Goal: Transaction & Acquisition: Purchase product/service

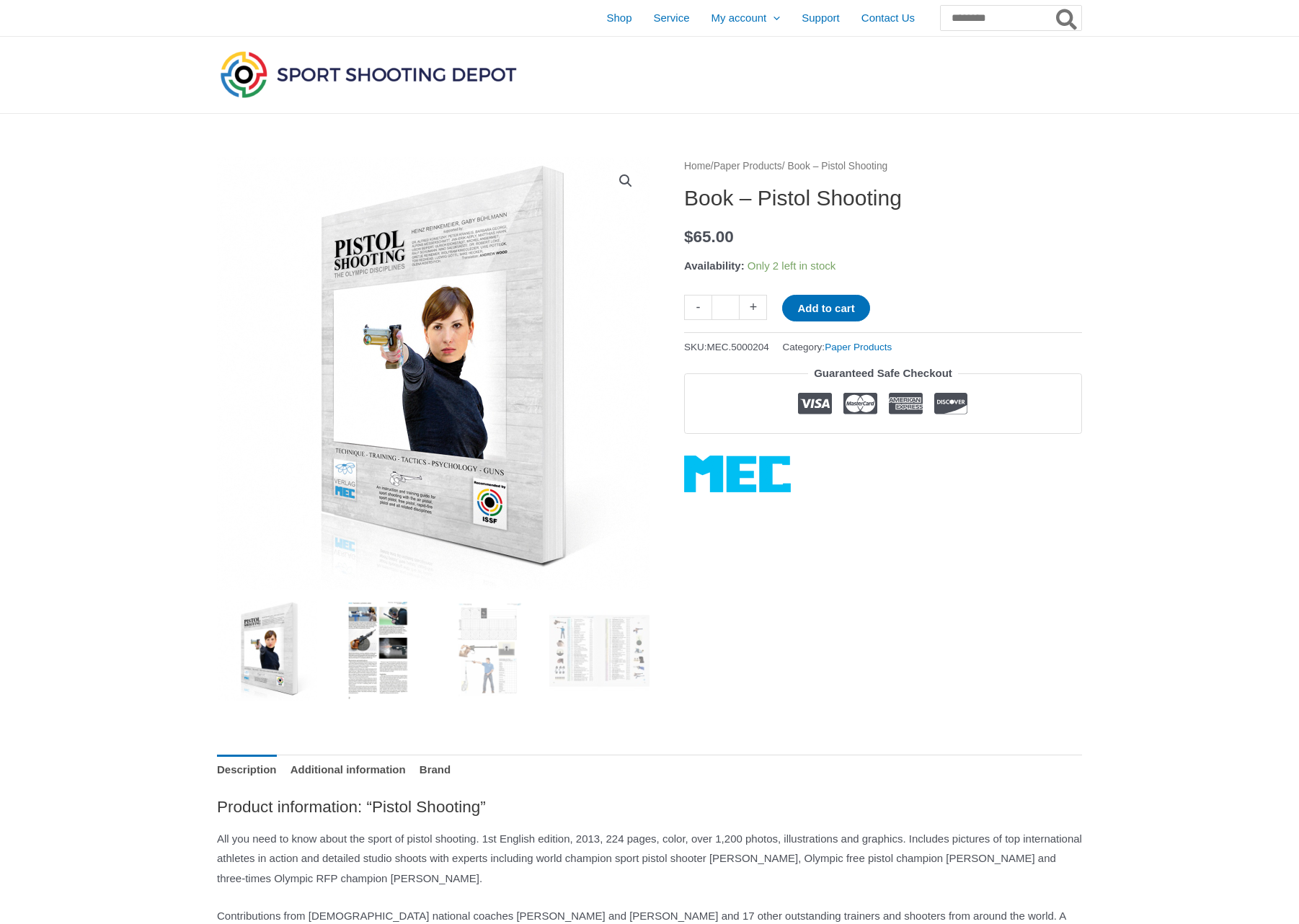
click at [382, 624] on img at bounding box center [378, 650] width 100 height 100
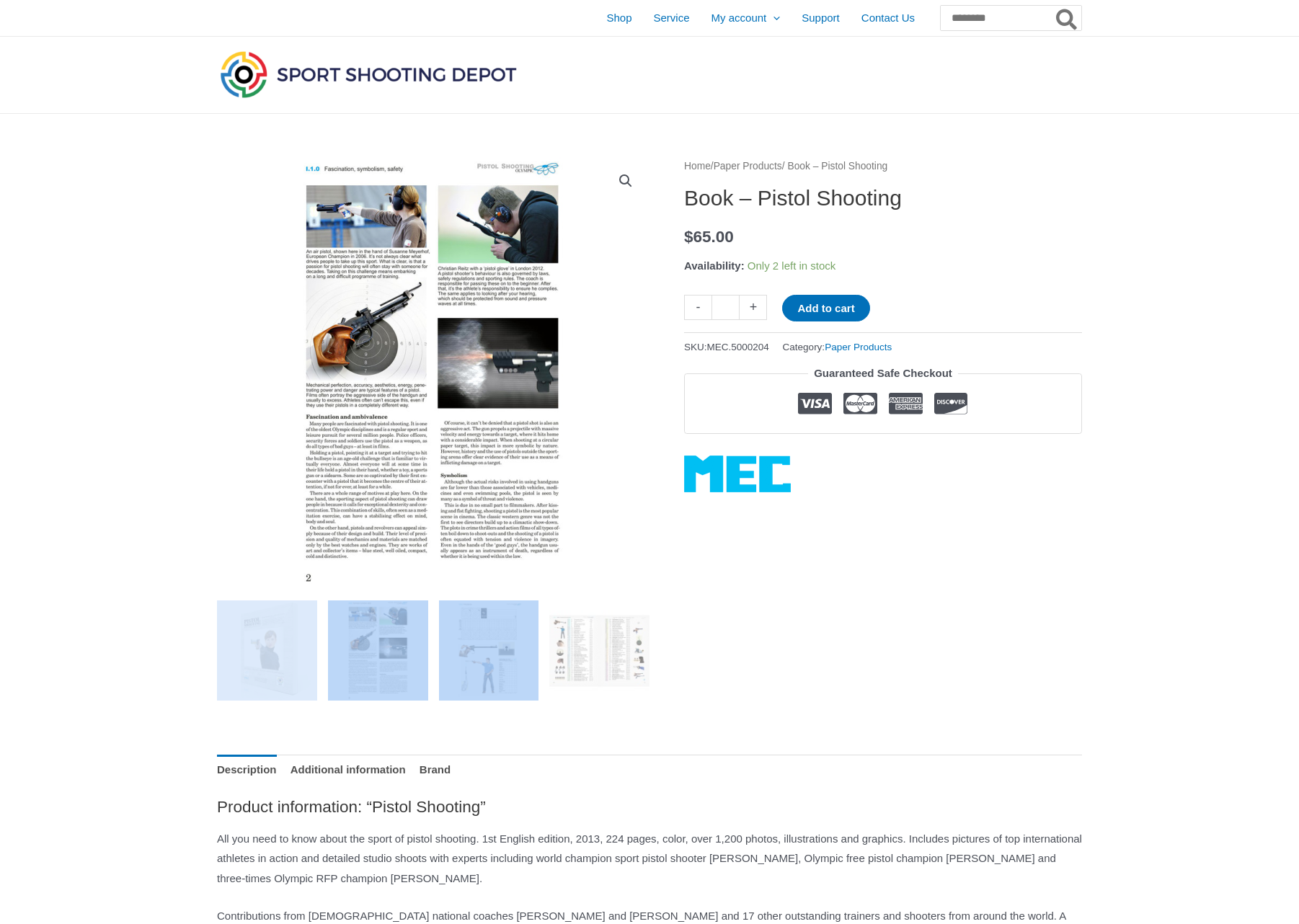
click at [438, 638] on ol at bounding box center [432, 656] width 432 height 111
click at [503, 643] on img at bounding box center [489, 650] width 100 height 100
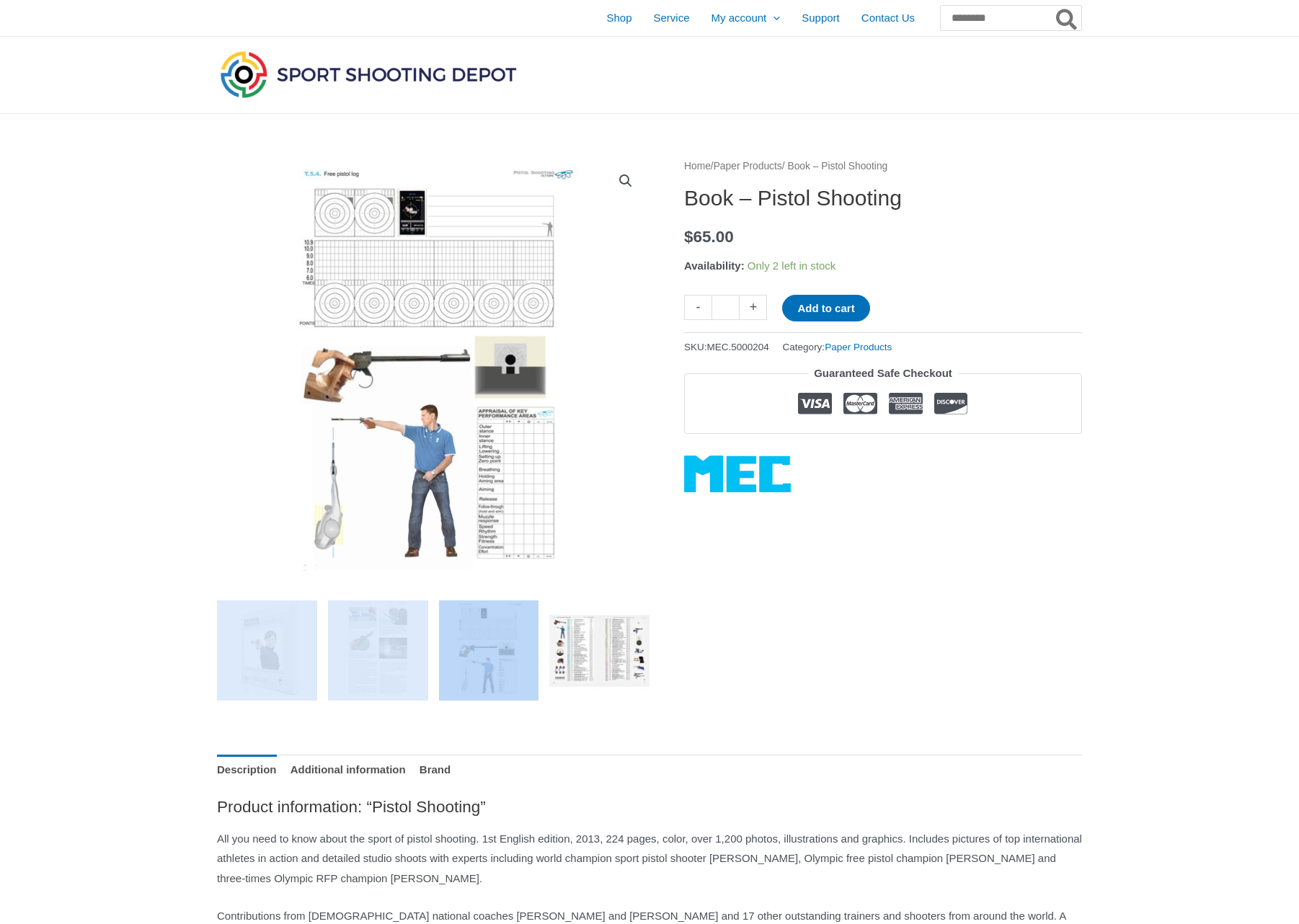
click at [563, 646] on img at bounding box center [599, 650] width 100 height 100
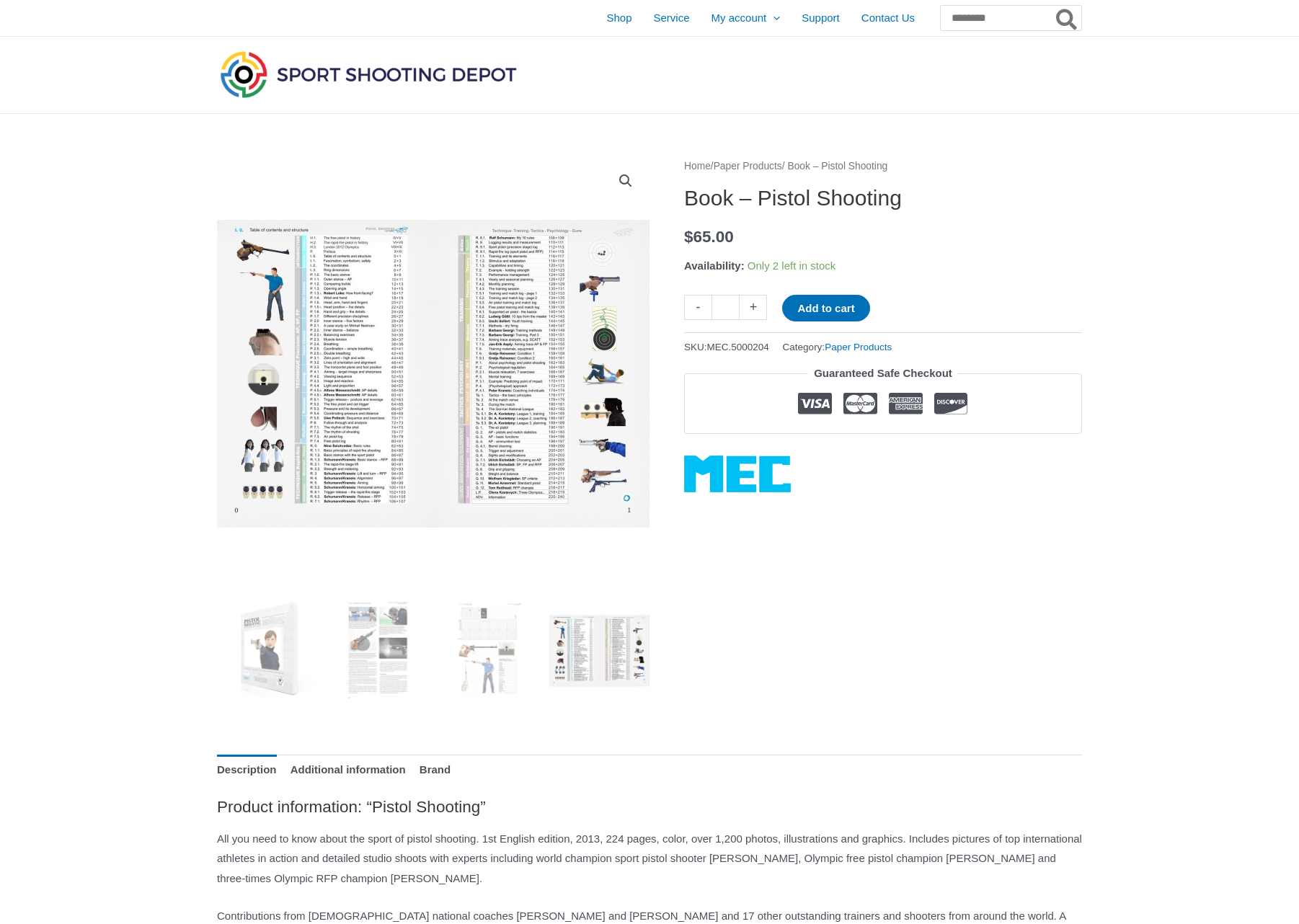
click at [575, 642] on img at bounding box center [599, 650] width 100 height 100
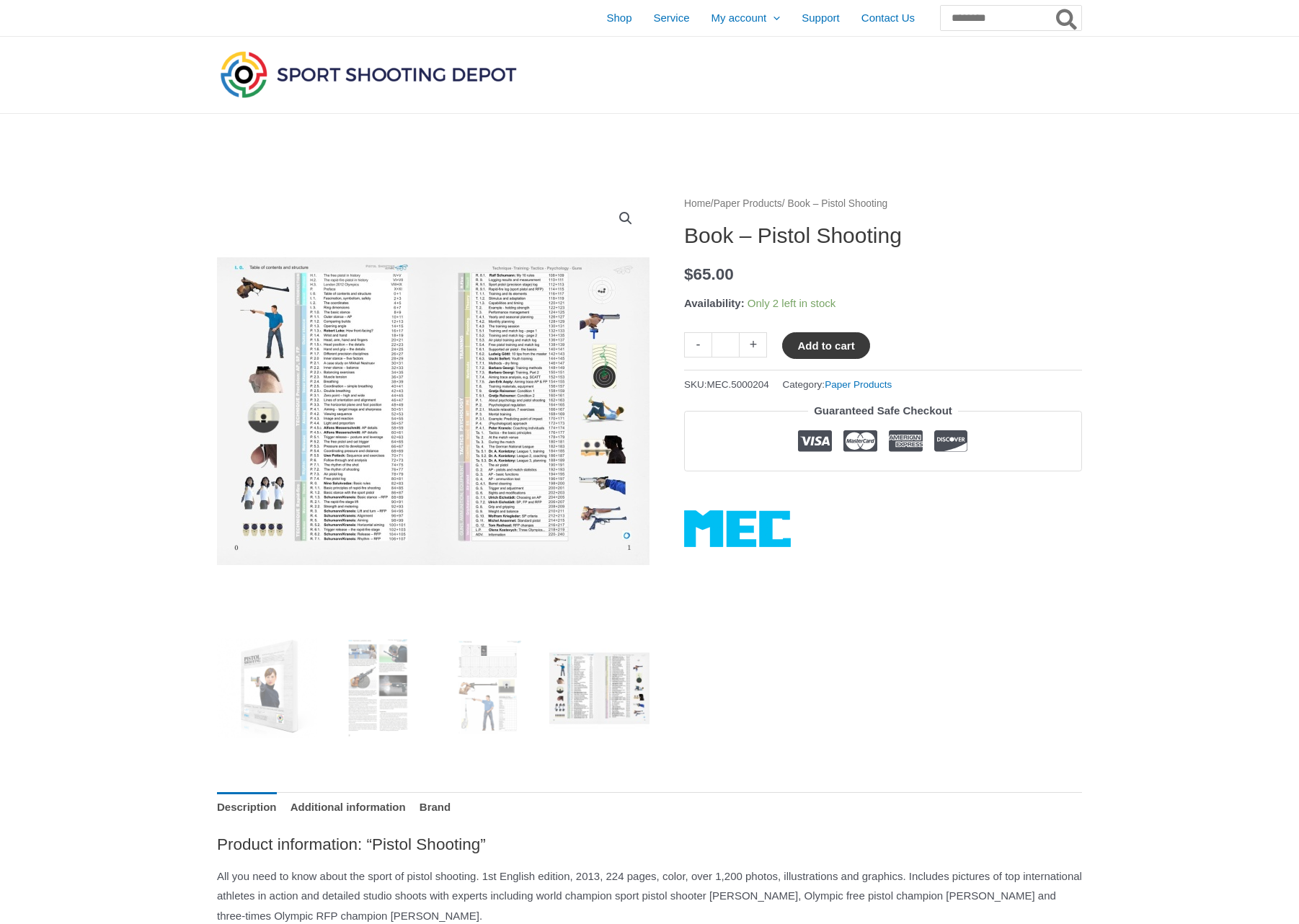
click at [840, 345] on button "Add to cart" at bounding box center [826, 346] width 87 height 27
click at [606, 20] on span "Shop" at bounding box center [619, 17] width 25 height 36
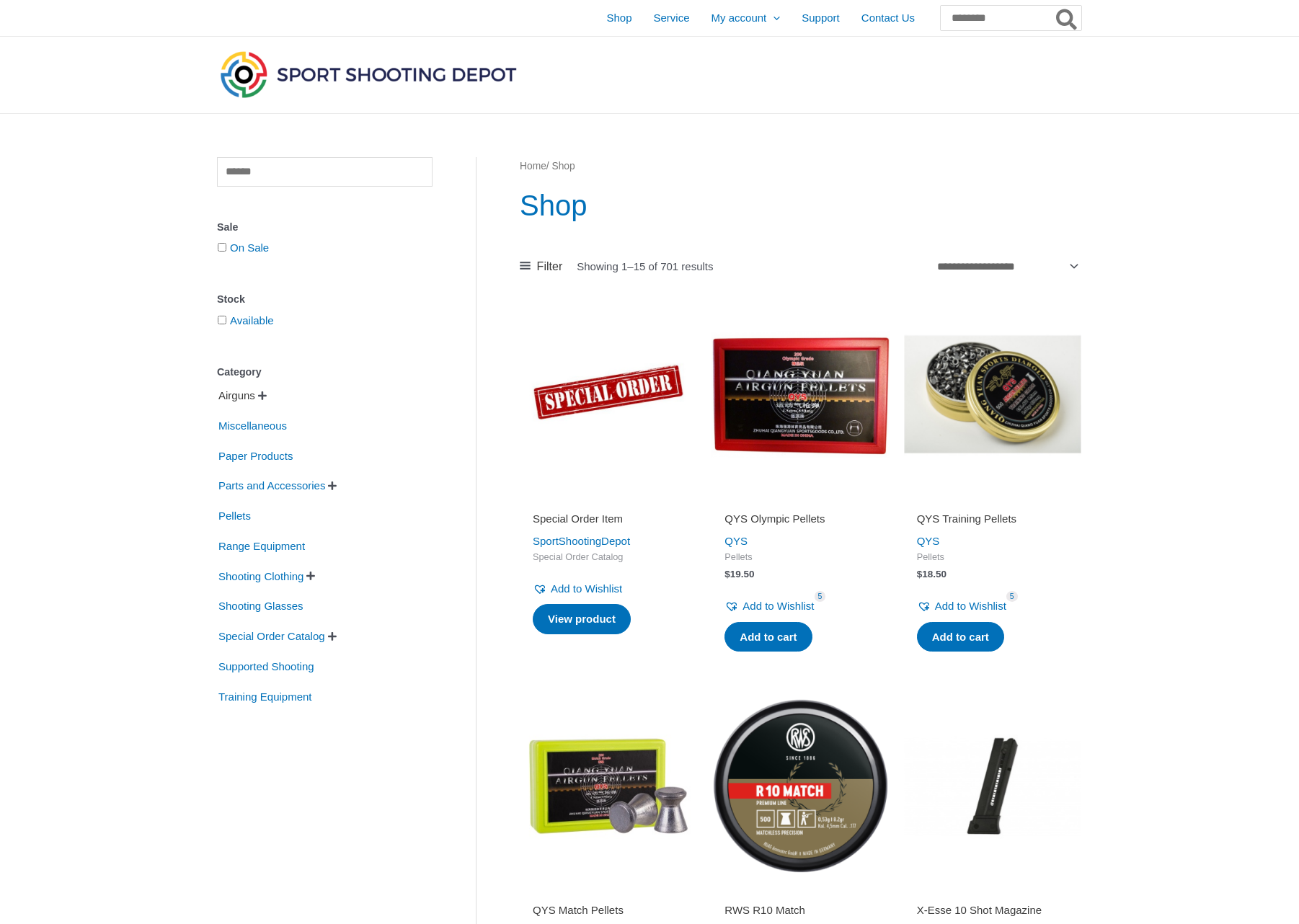
click at [249, 396] on span "Airguns" at bounding box center [236, 395] width 40 height 25
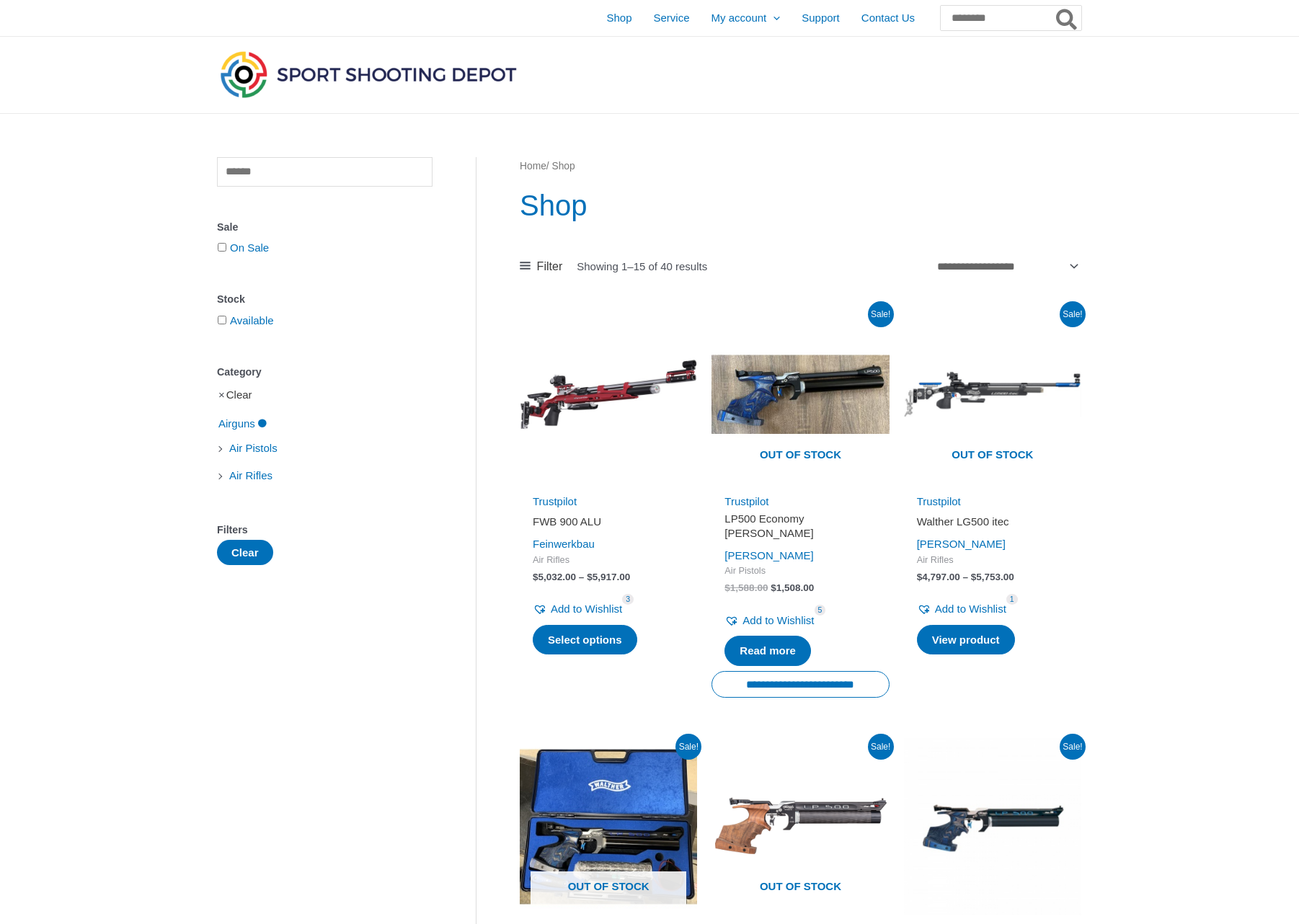
click at [236, 397] on link "Clear" at bounding box center [239, 394] width 26 height 12
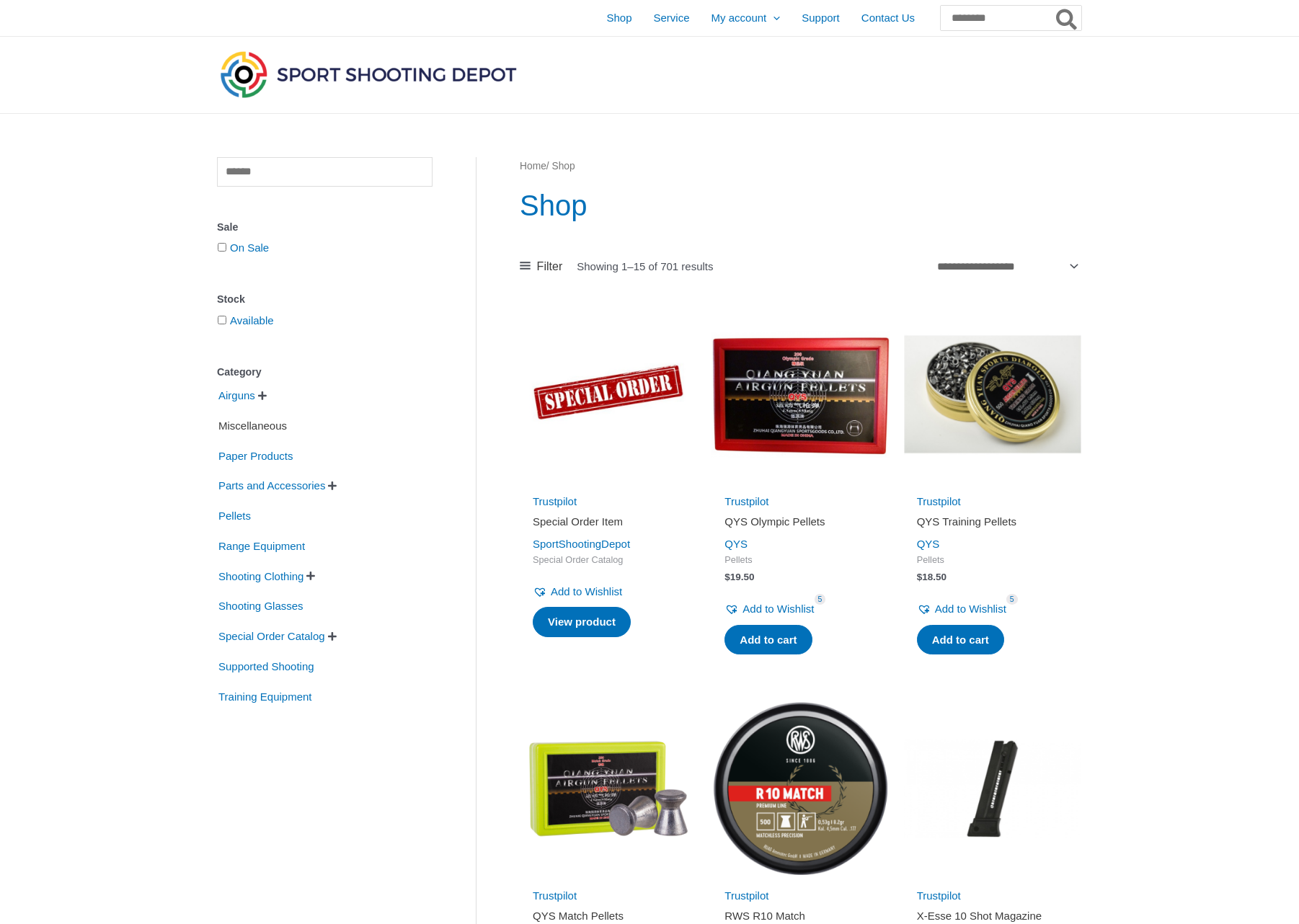
click at [263, 425] on span "Miscellaneous" at bounding box center [252, 426] width 71 height 25
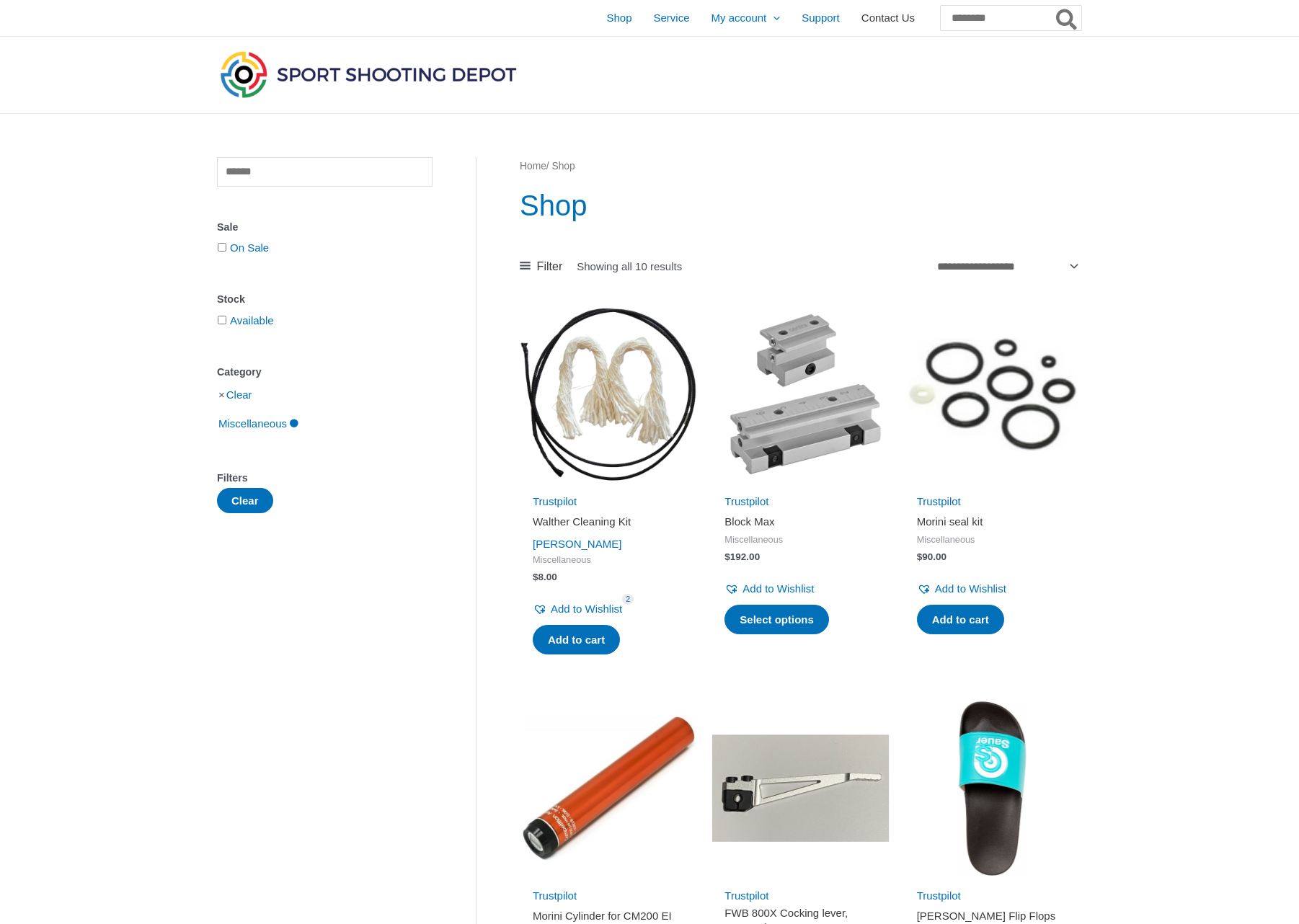
click at [866, 16] on span "Contact Us" at bounding box center [888, 17] width 53 height 36
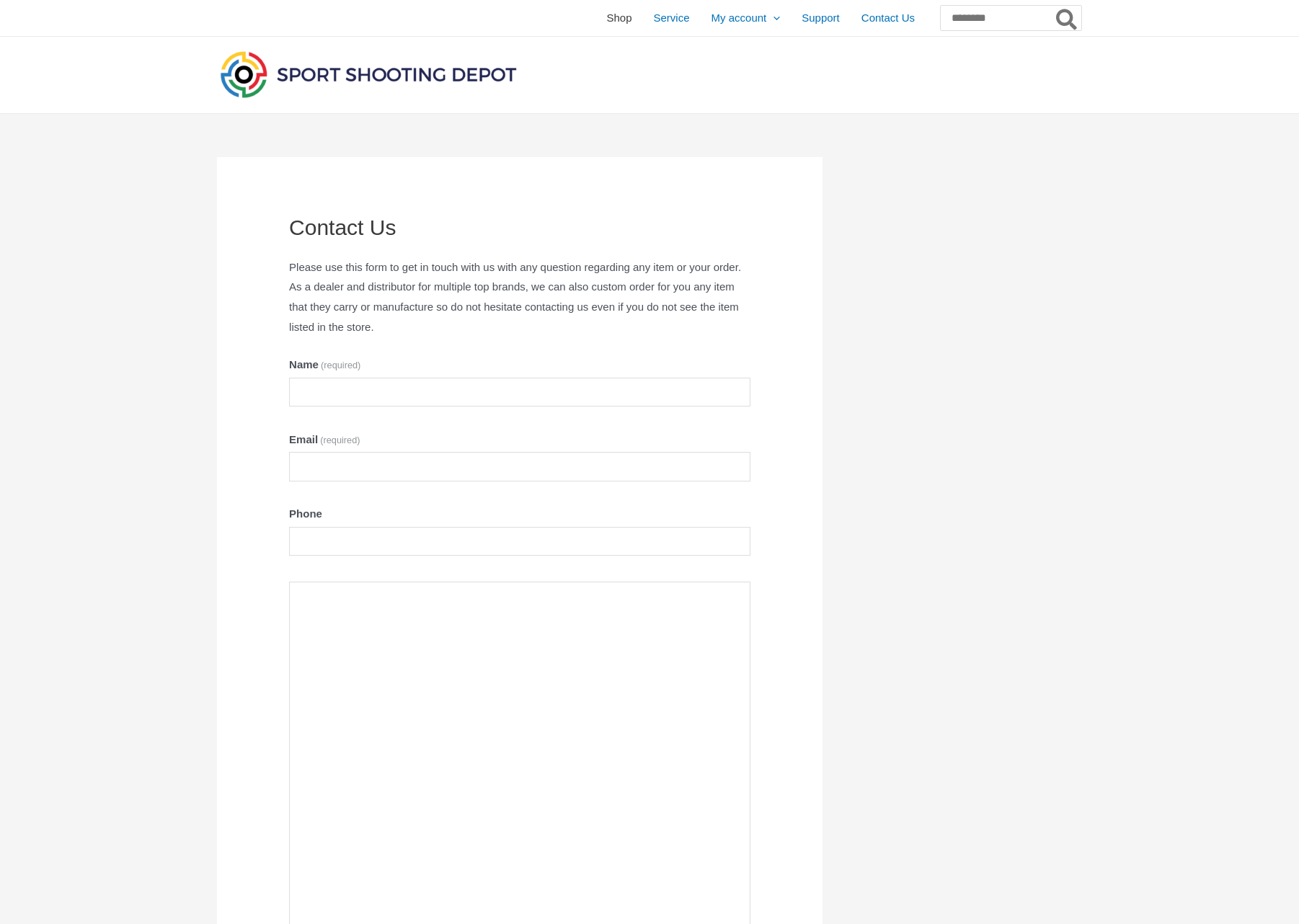
click at [606, 16] on span "Shop" at bounding box center [619, 17] width 25 height 36
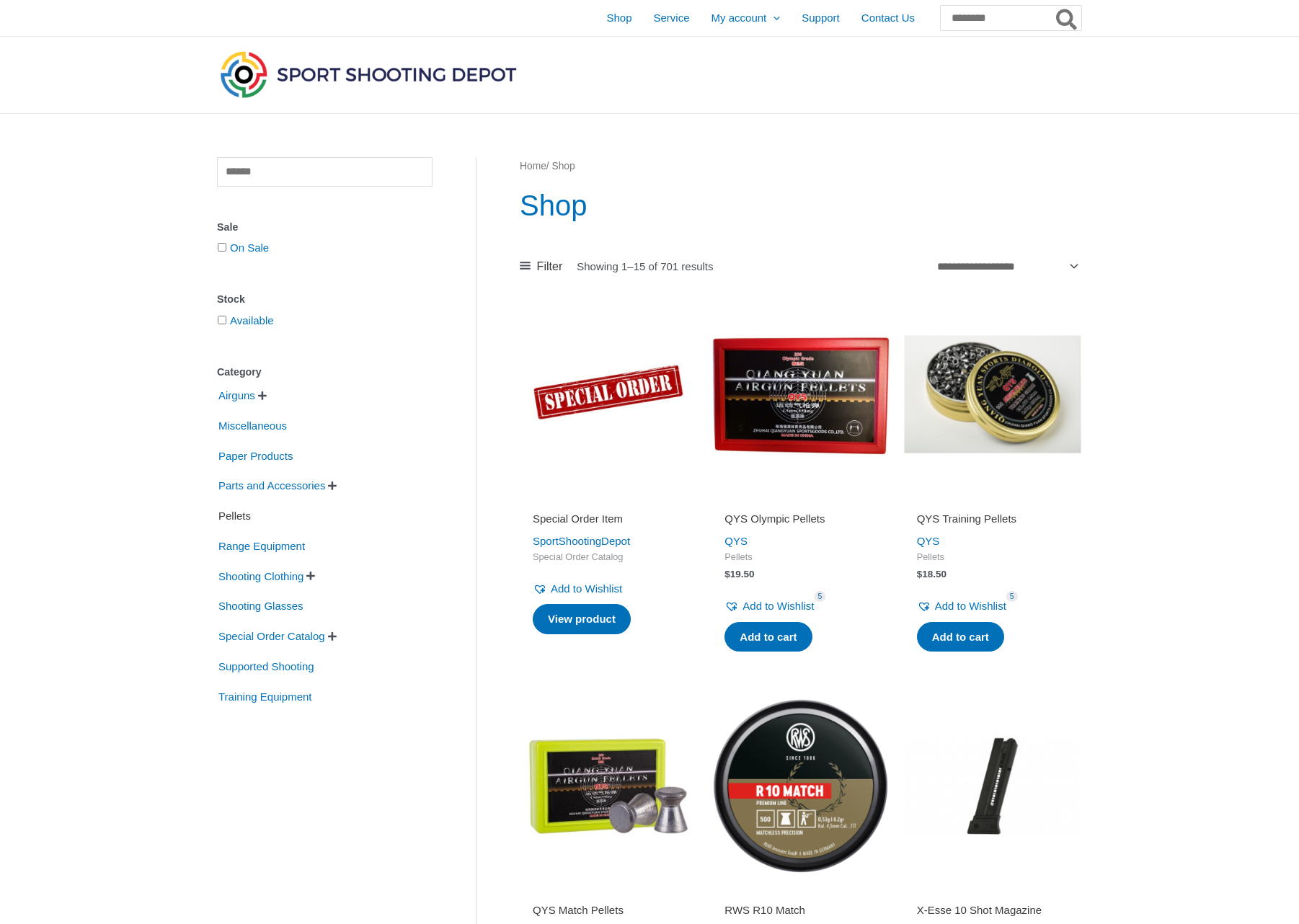
click at [236, 517] on span "Pellets" at bounding box center [234, 516] width 36 height 25
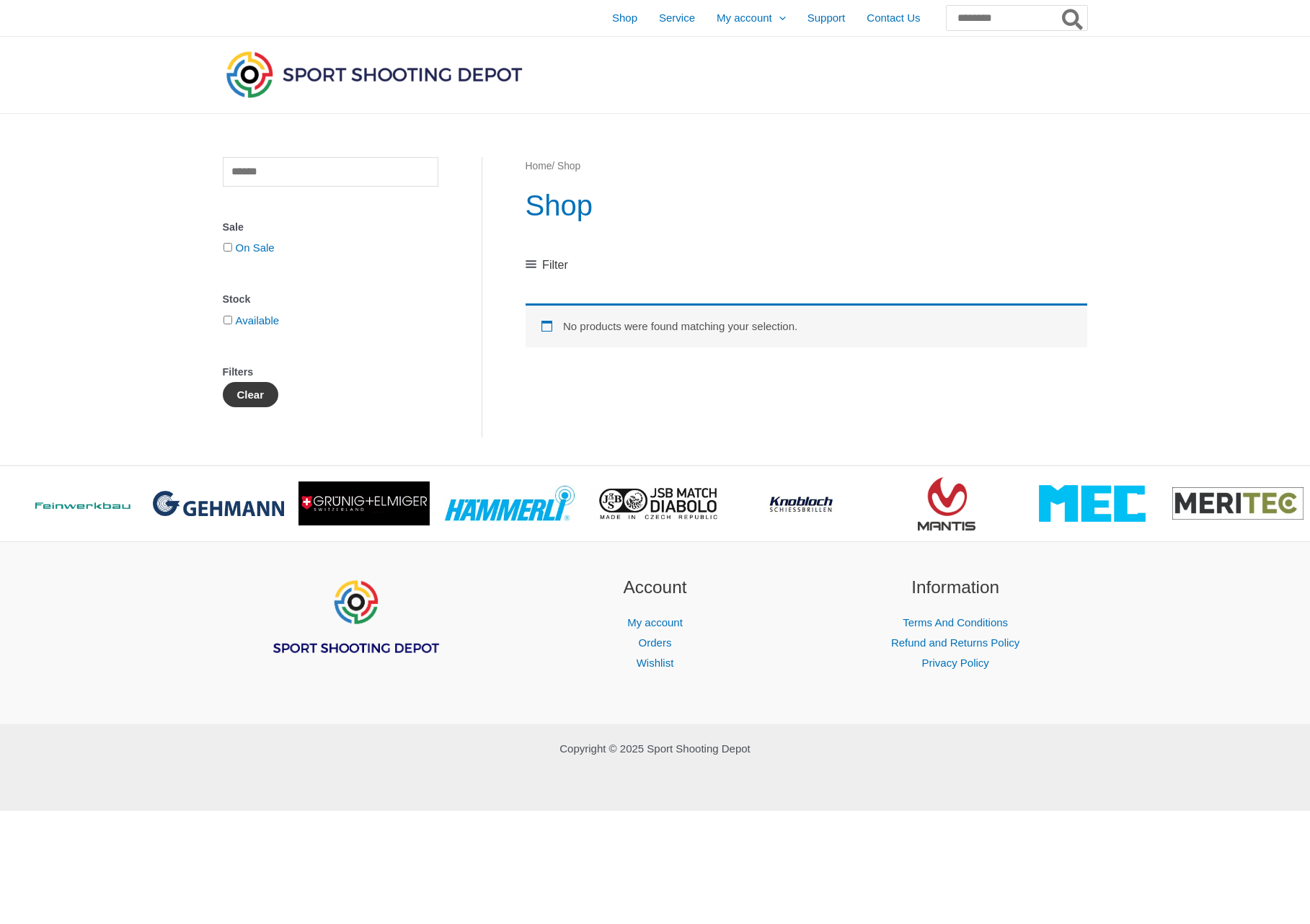
click at [251, 391] on button "Clear" at bounding box center [251, 395] width 56 height 25
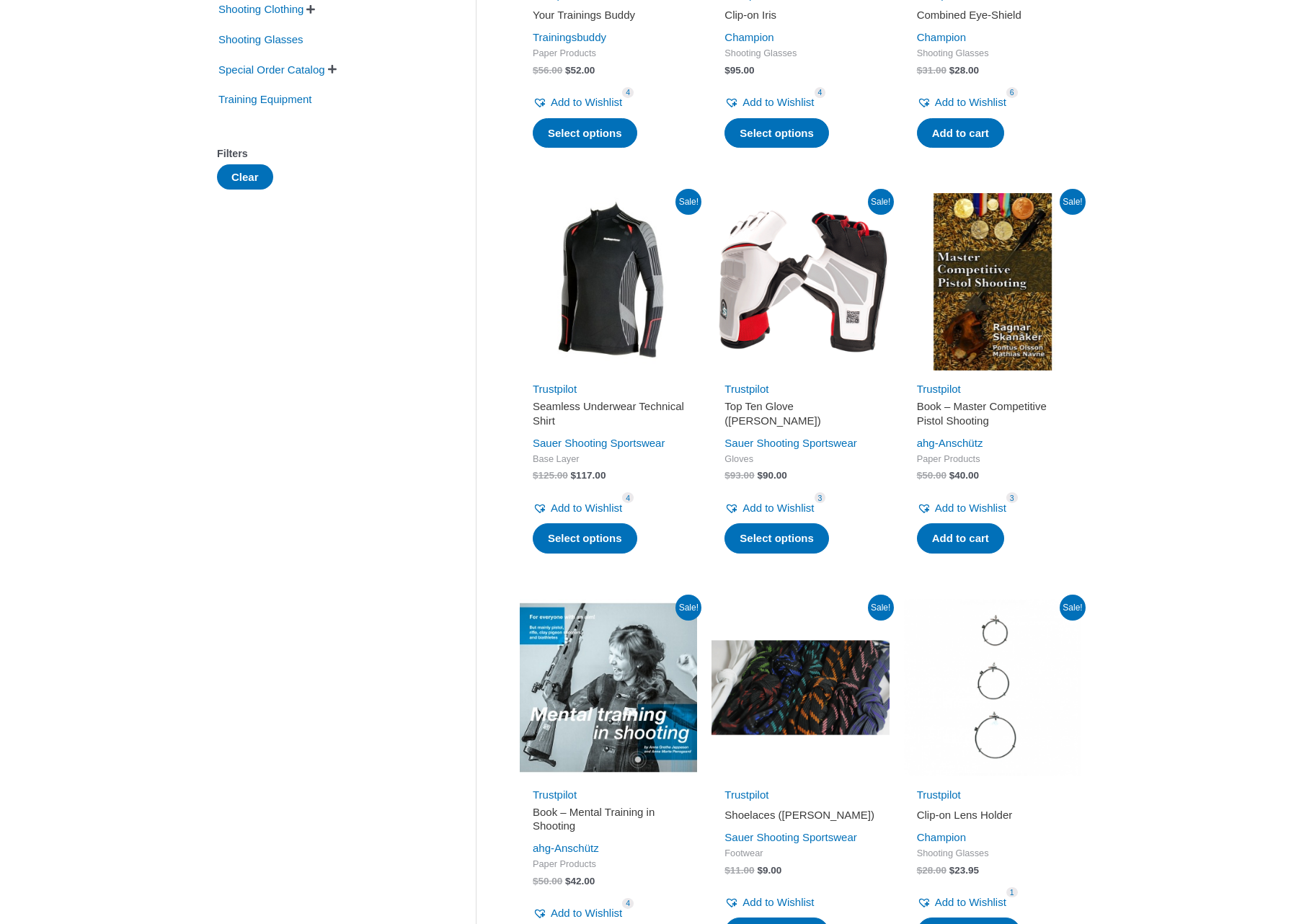
scroll to position [530, 0]
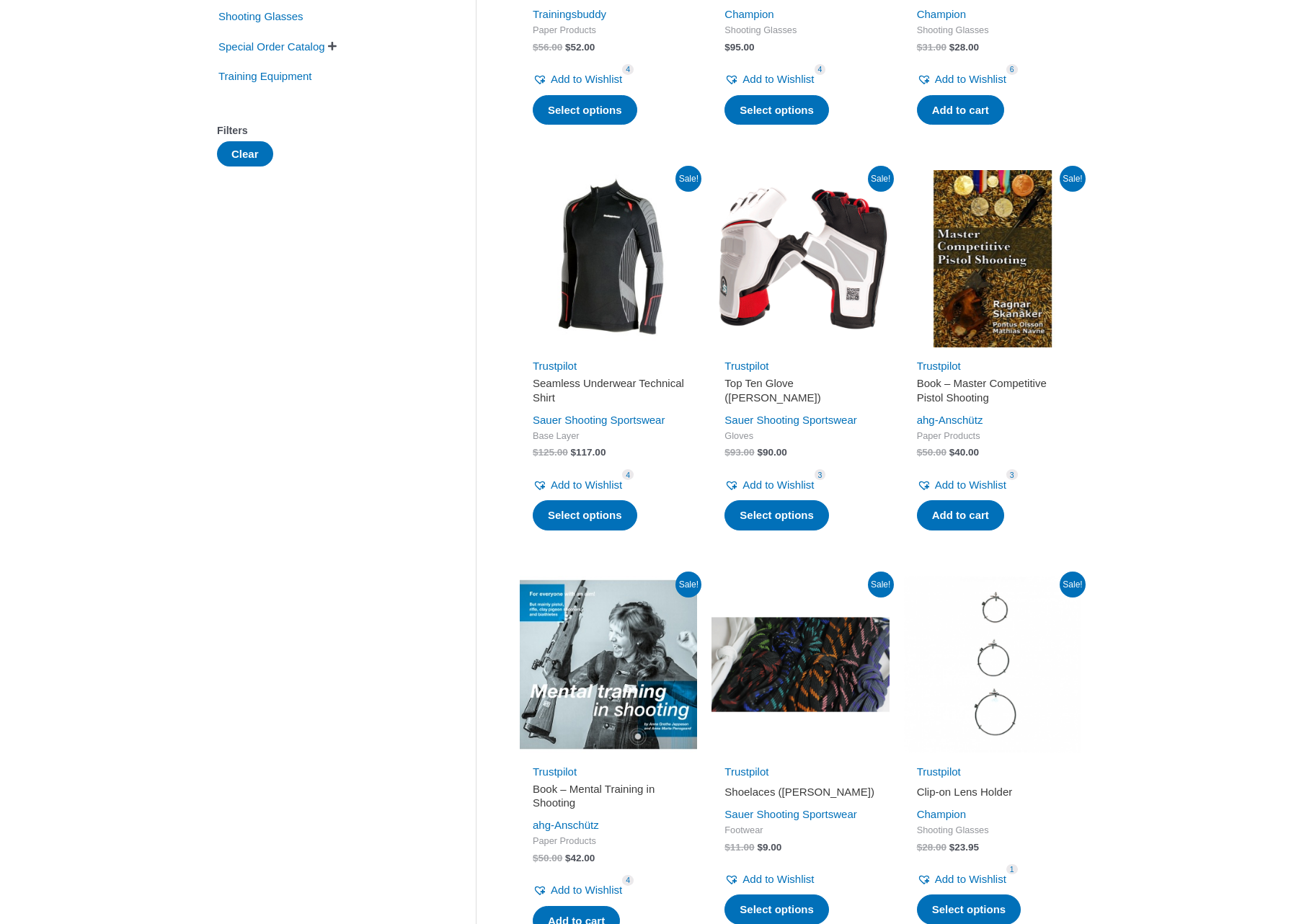
click at [994, 320] on img at bounding box center [993, 259] width 178 height 178
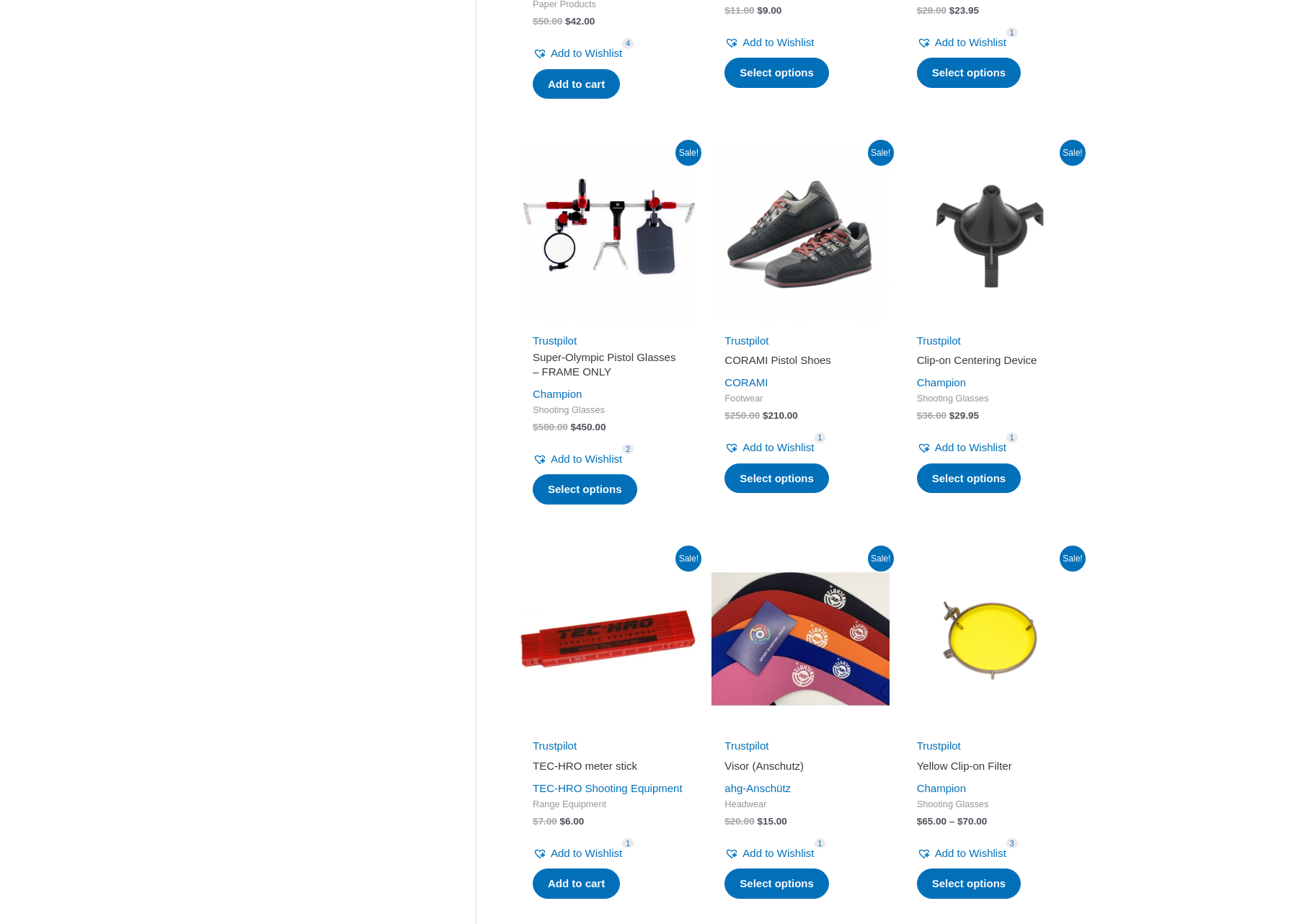
scroll to position [1825, 0]
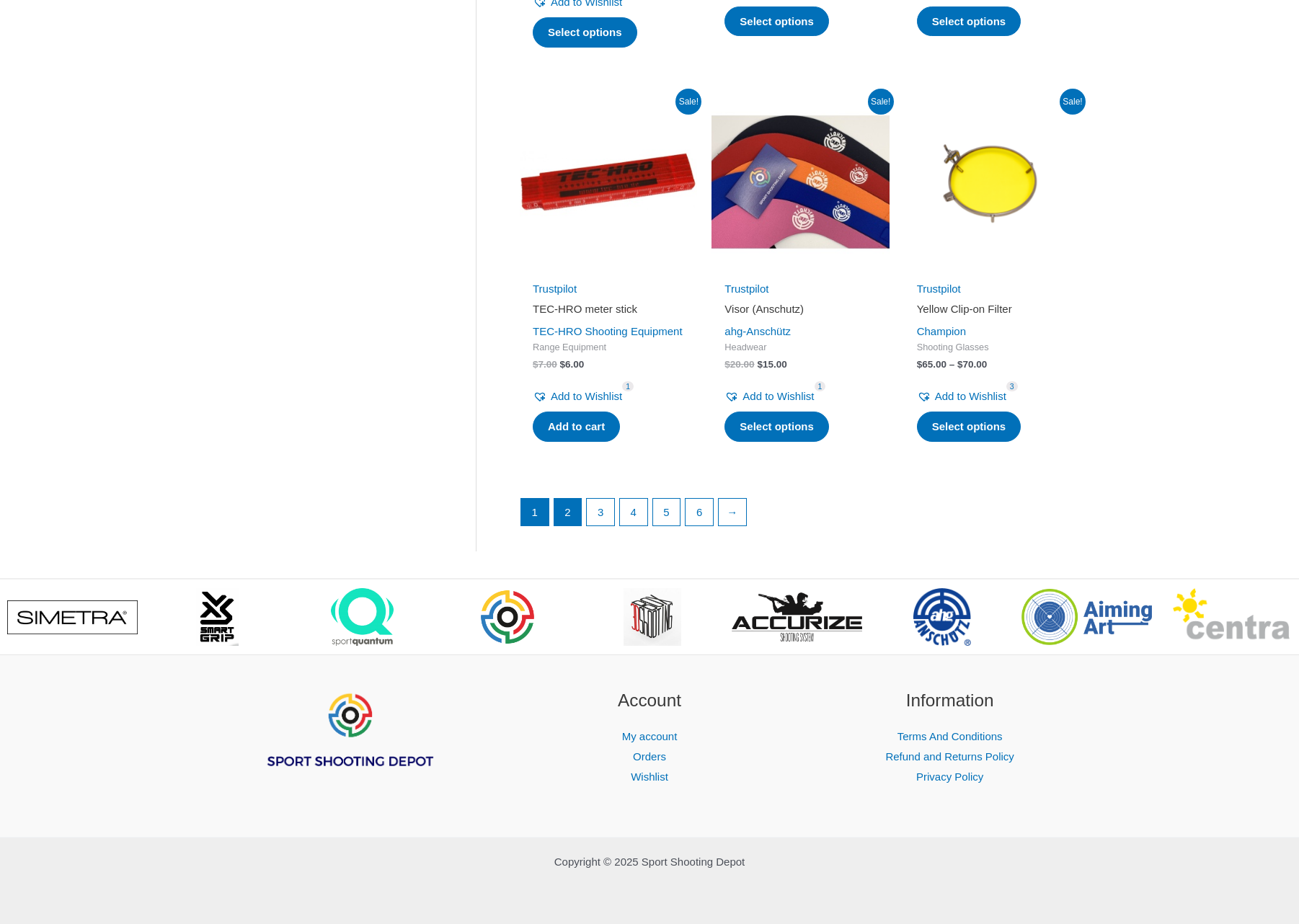
click at [575, 508] on link "2" at bounding box center [568, 512] width 28 height 28
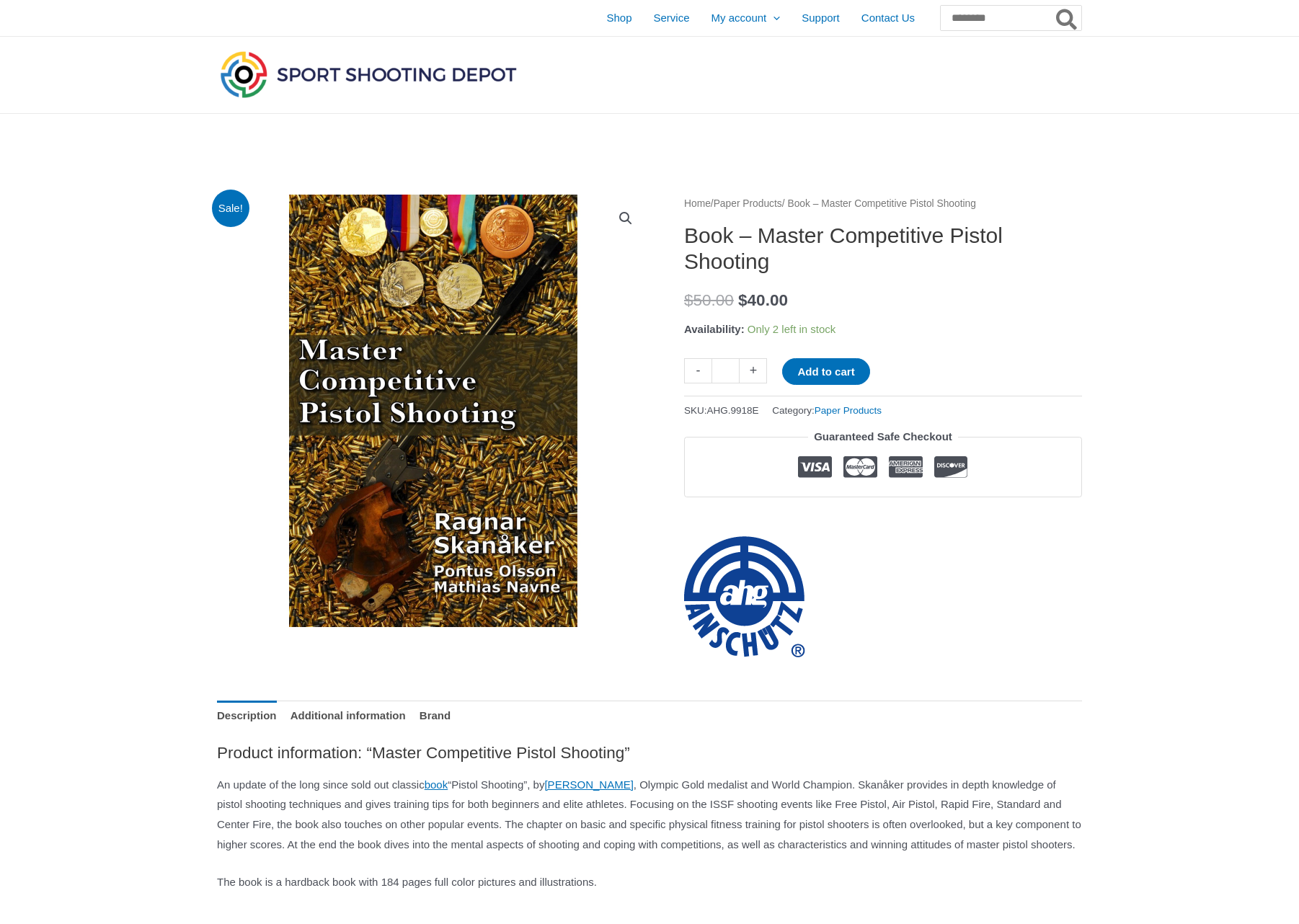
scroll to position [248, 0]
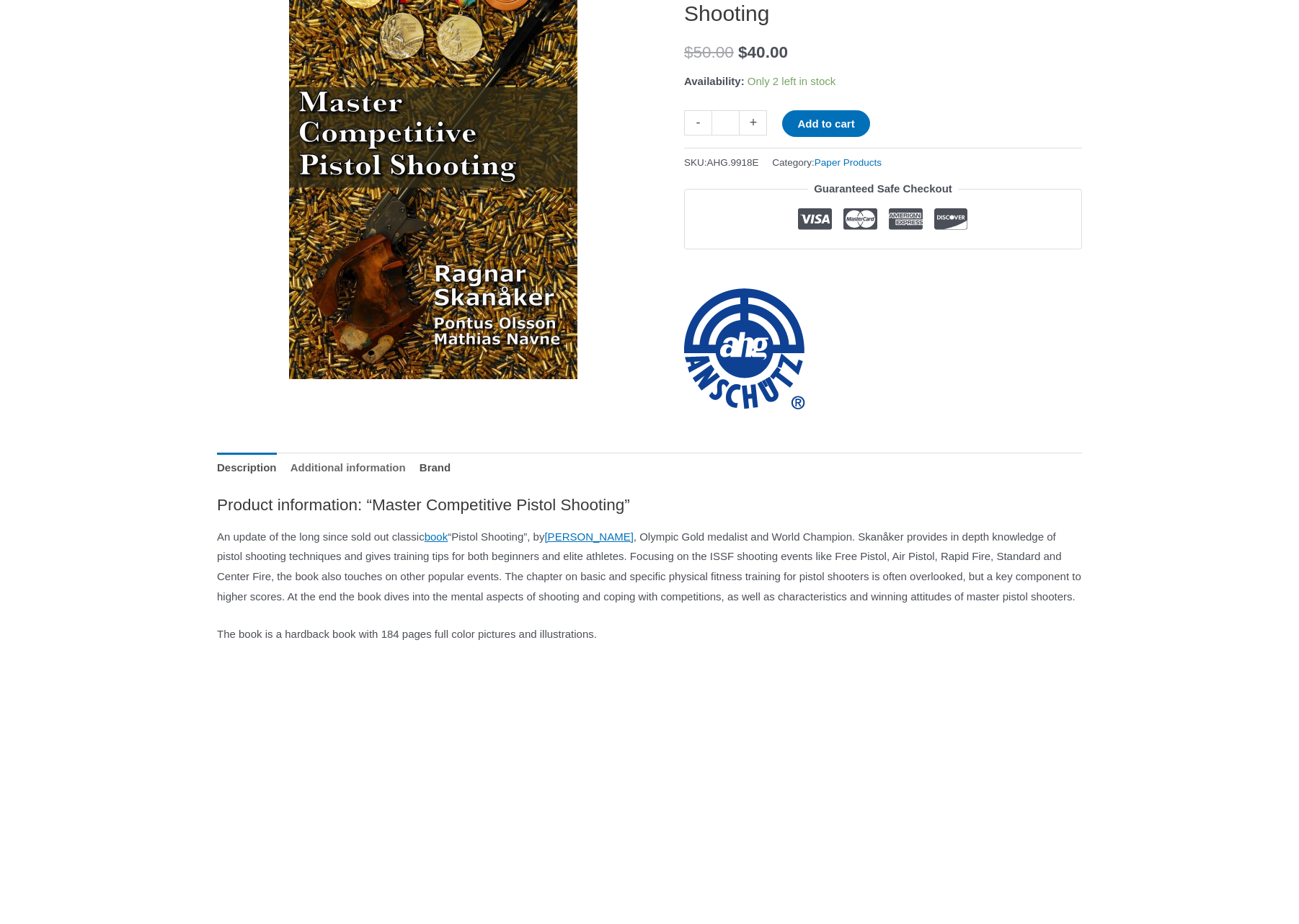
click at [402, 462] on link "Additional information" at bounding box center [348, 468] width 115 height 31
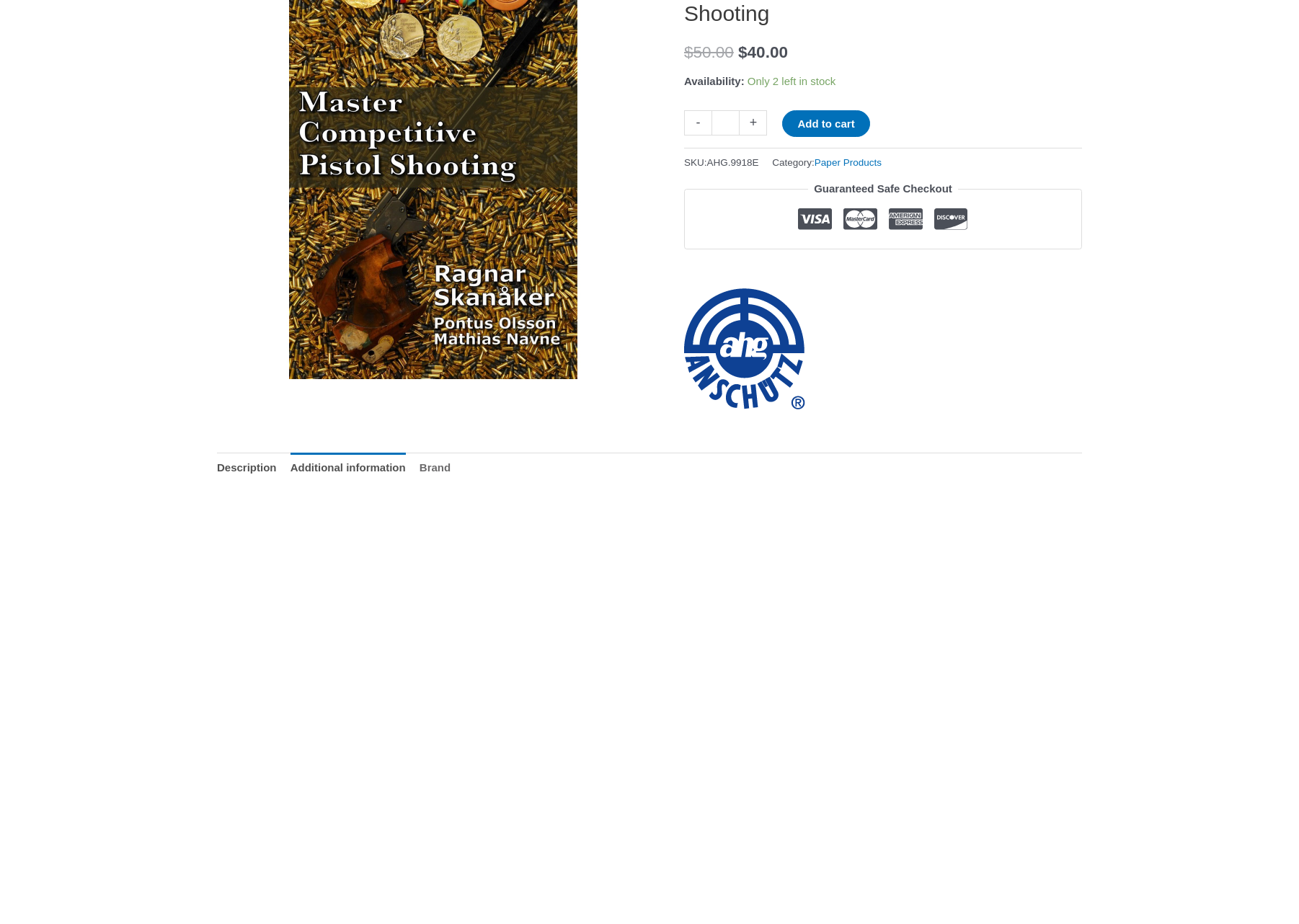
click at [451, 462] on link "Brand" at bounding box center [435, 468] width 31 height 31
click at [251, 466] on link "Description" at bounding box center [246, 468] width 60 height 31
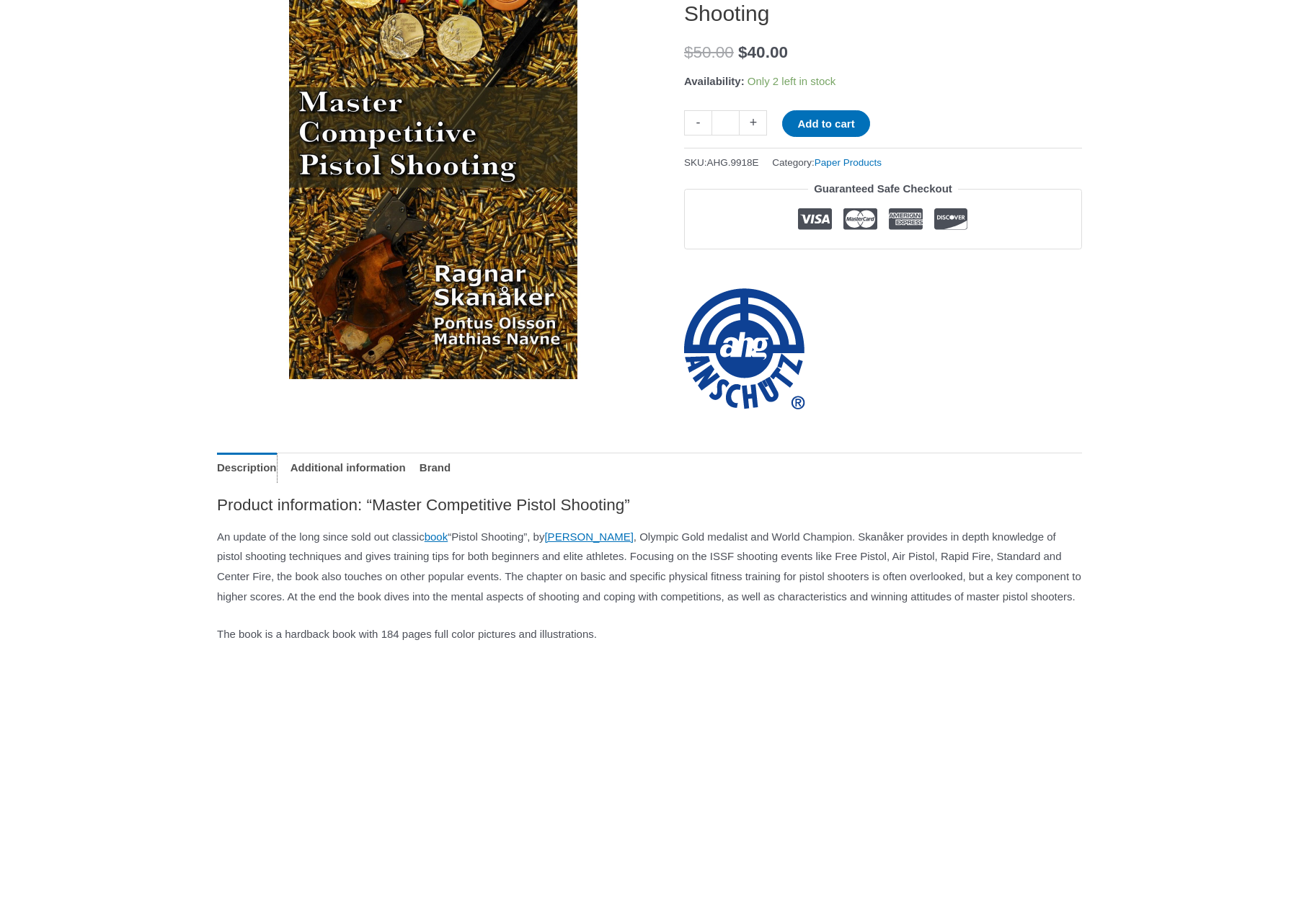
scroll to position [0, 0]
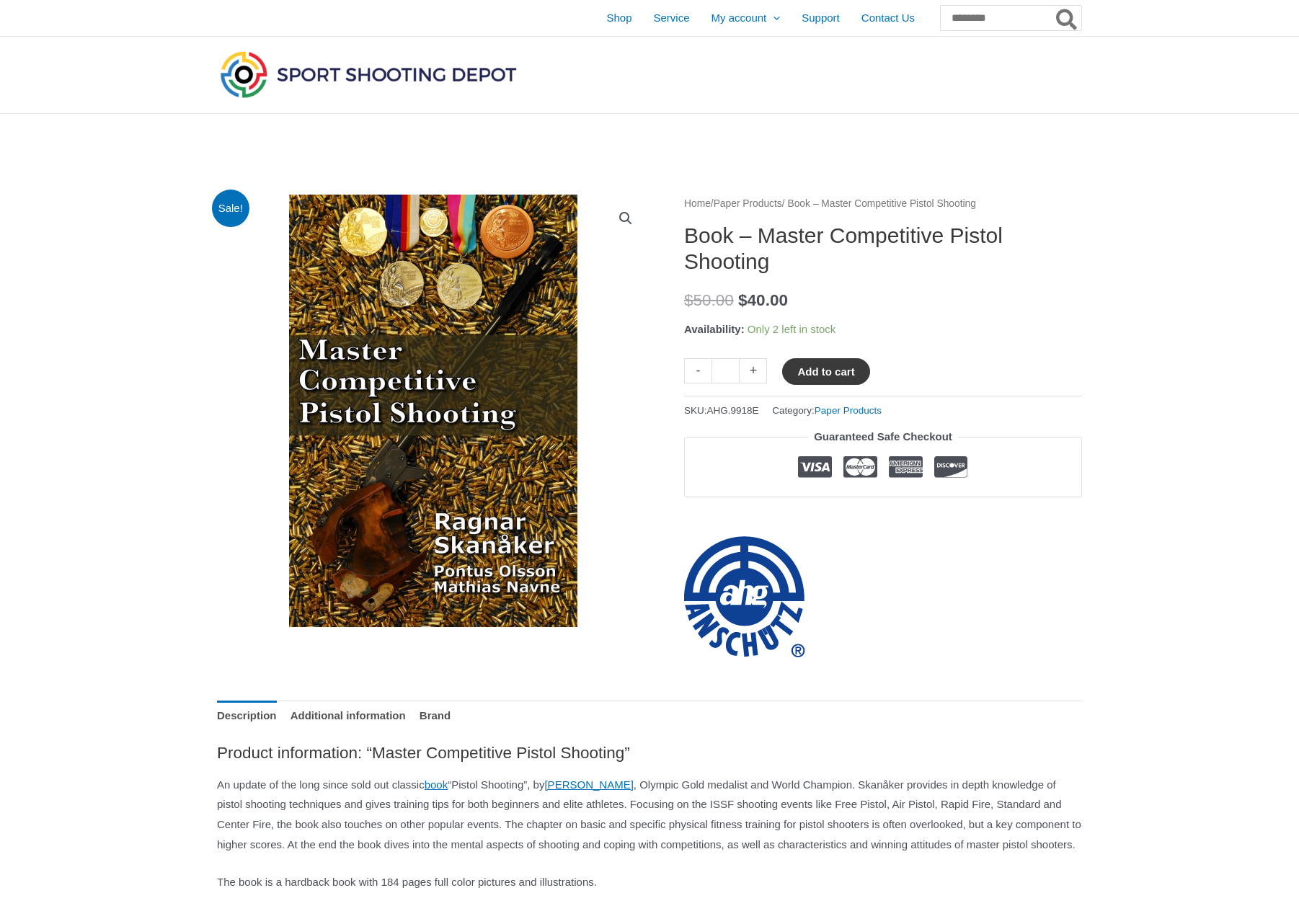
click at [827, 367] on button "Add to cart" at bounding box center [826, 372] width 87 height 27
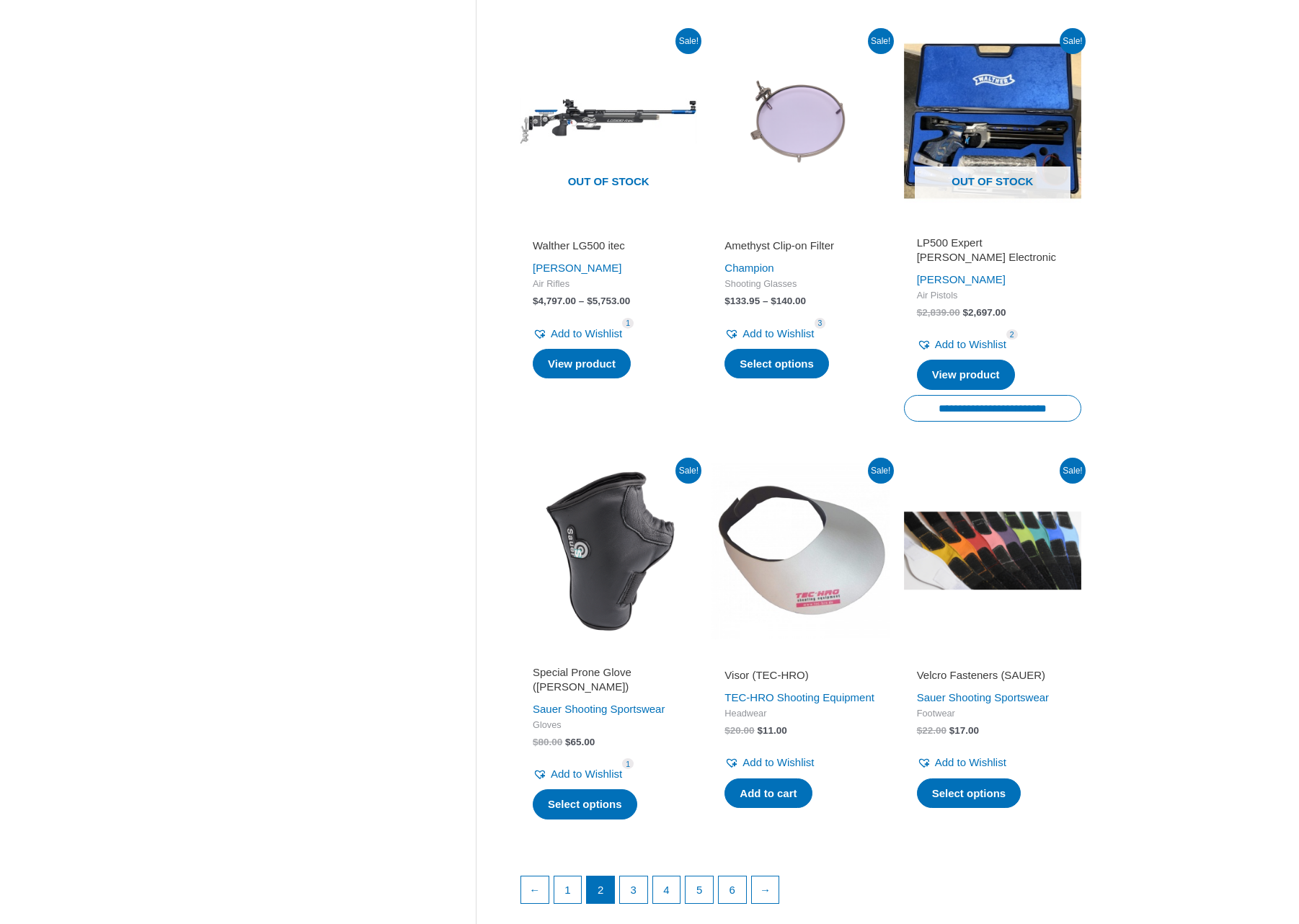
scroll to position [1894, 0]
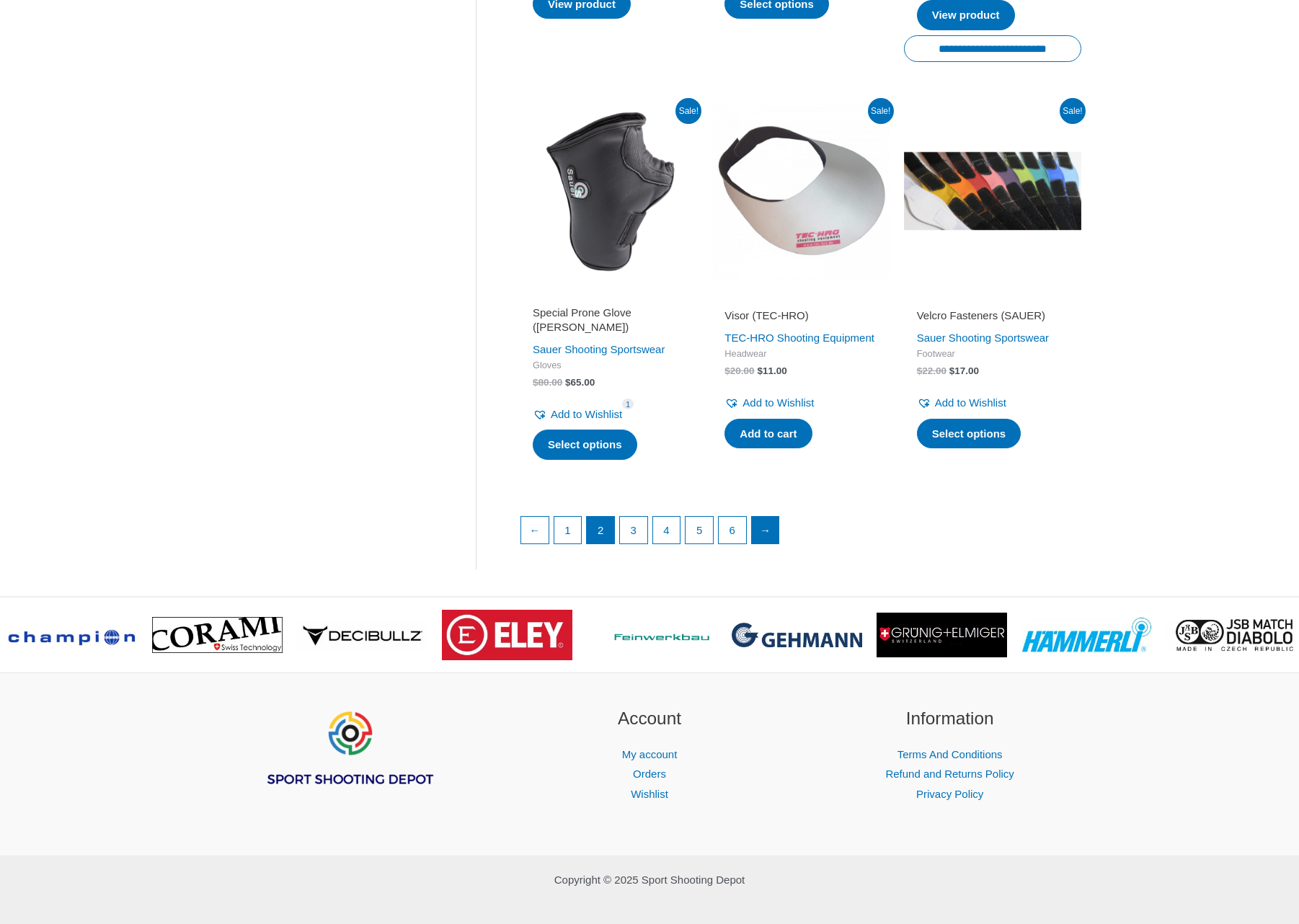
click at [777, 516] on link "→" at bounding box center [766, 530] width 28 height 28
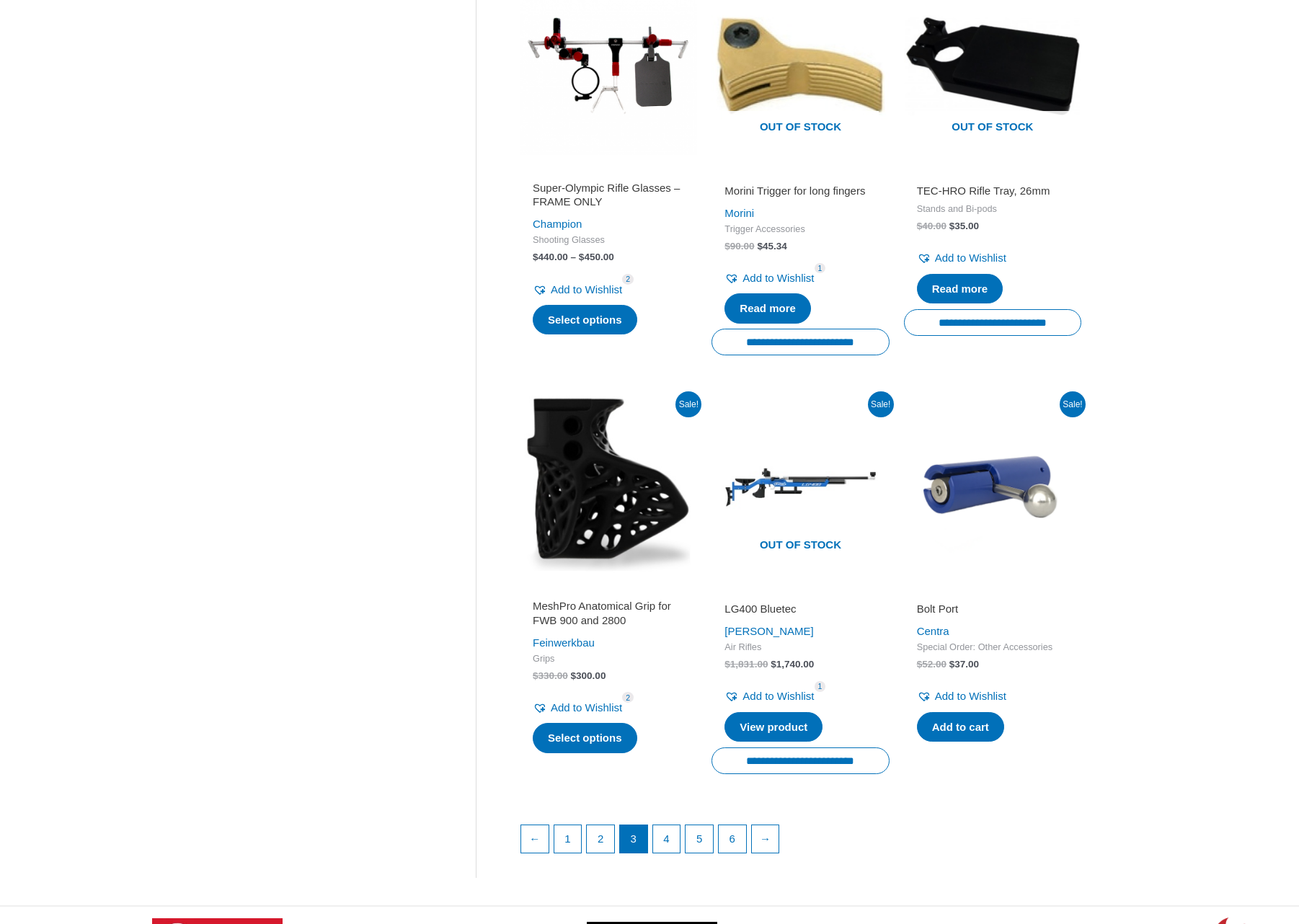
scroll to position [1741, 0]
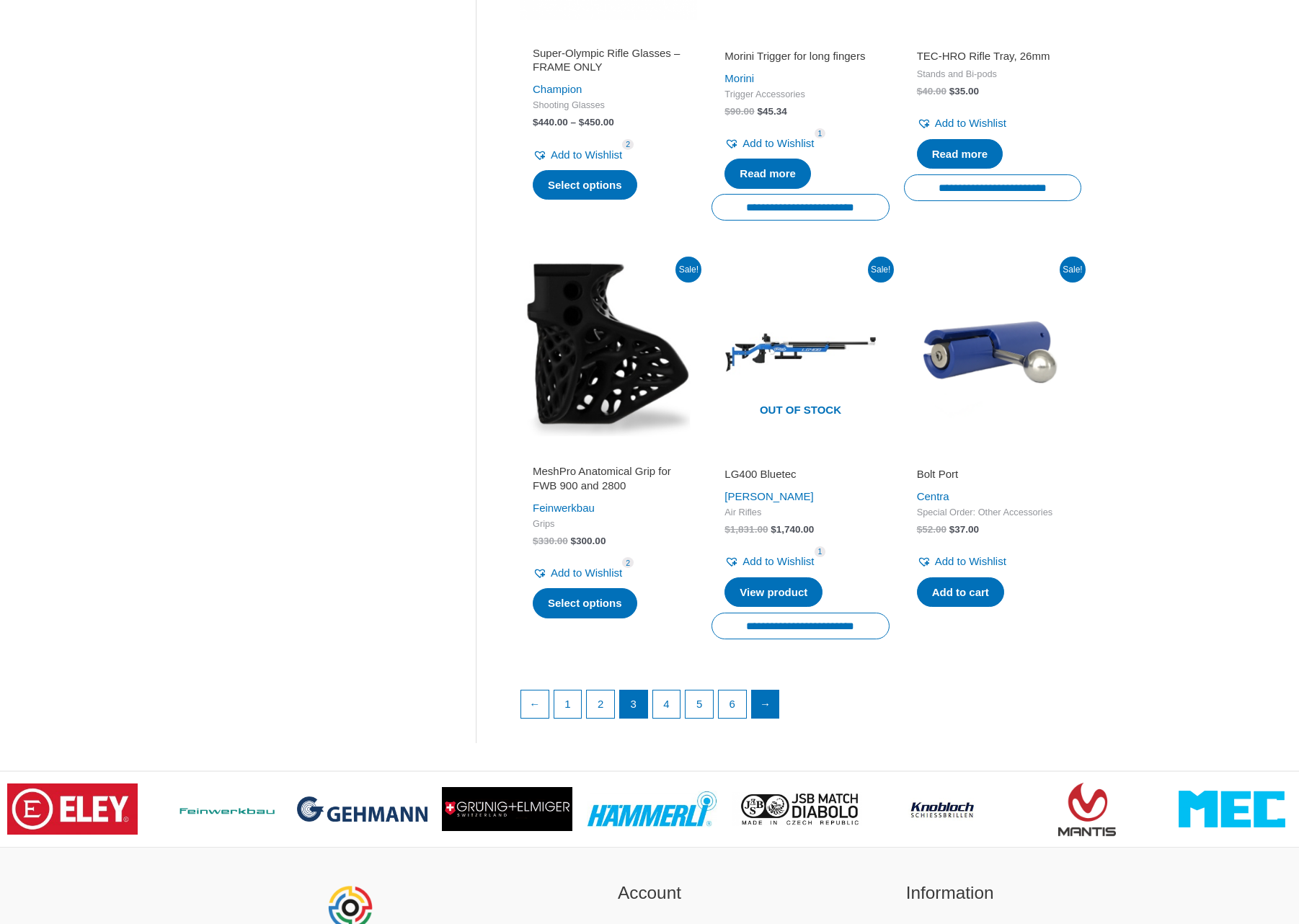
click at [773, 690] on link "→" at bounding box center [766, 704] width 28 height 28
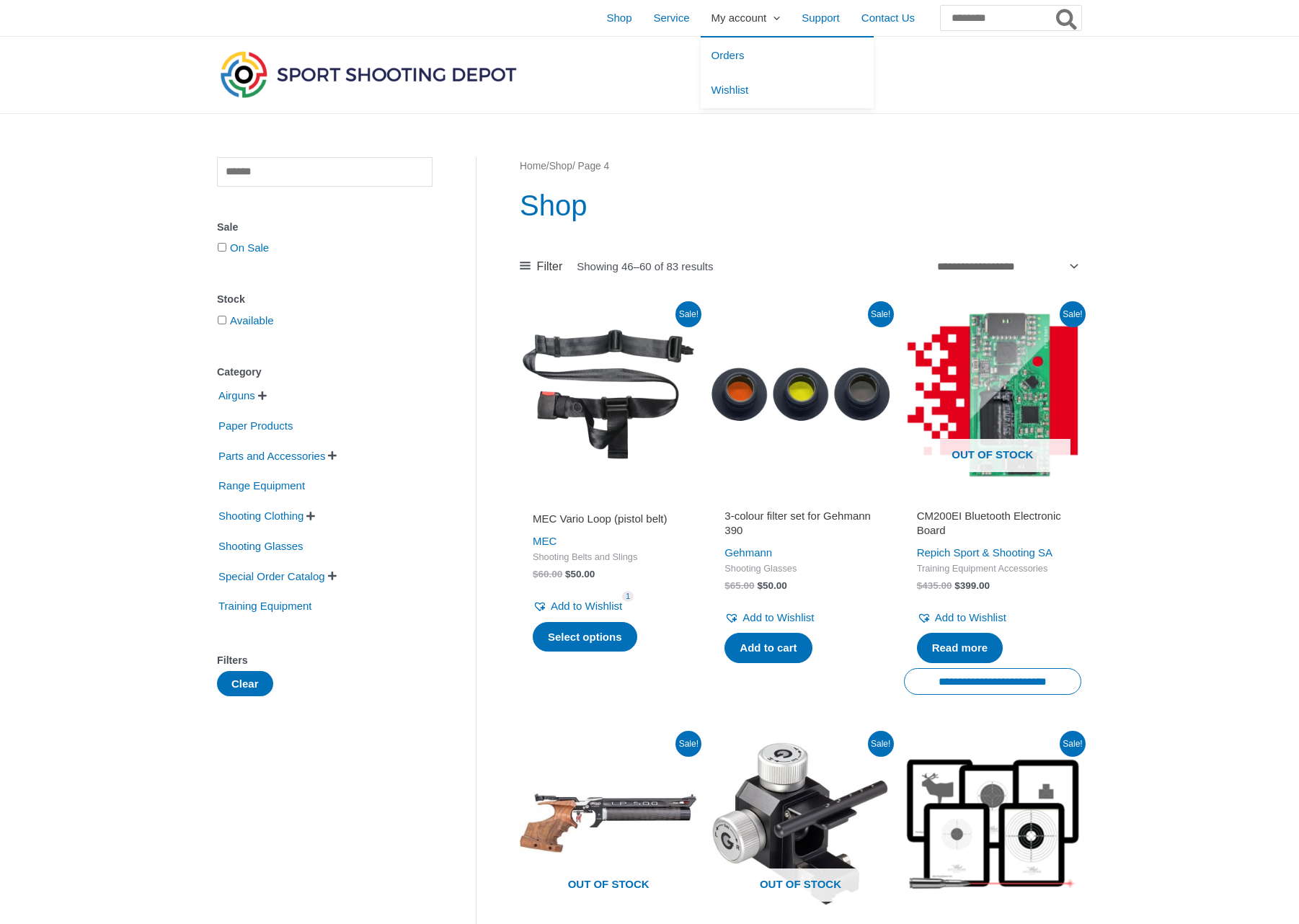
click at [712, 17] on span "My account" at bounding box center [740, 17] width 56 height 36
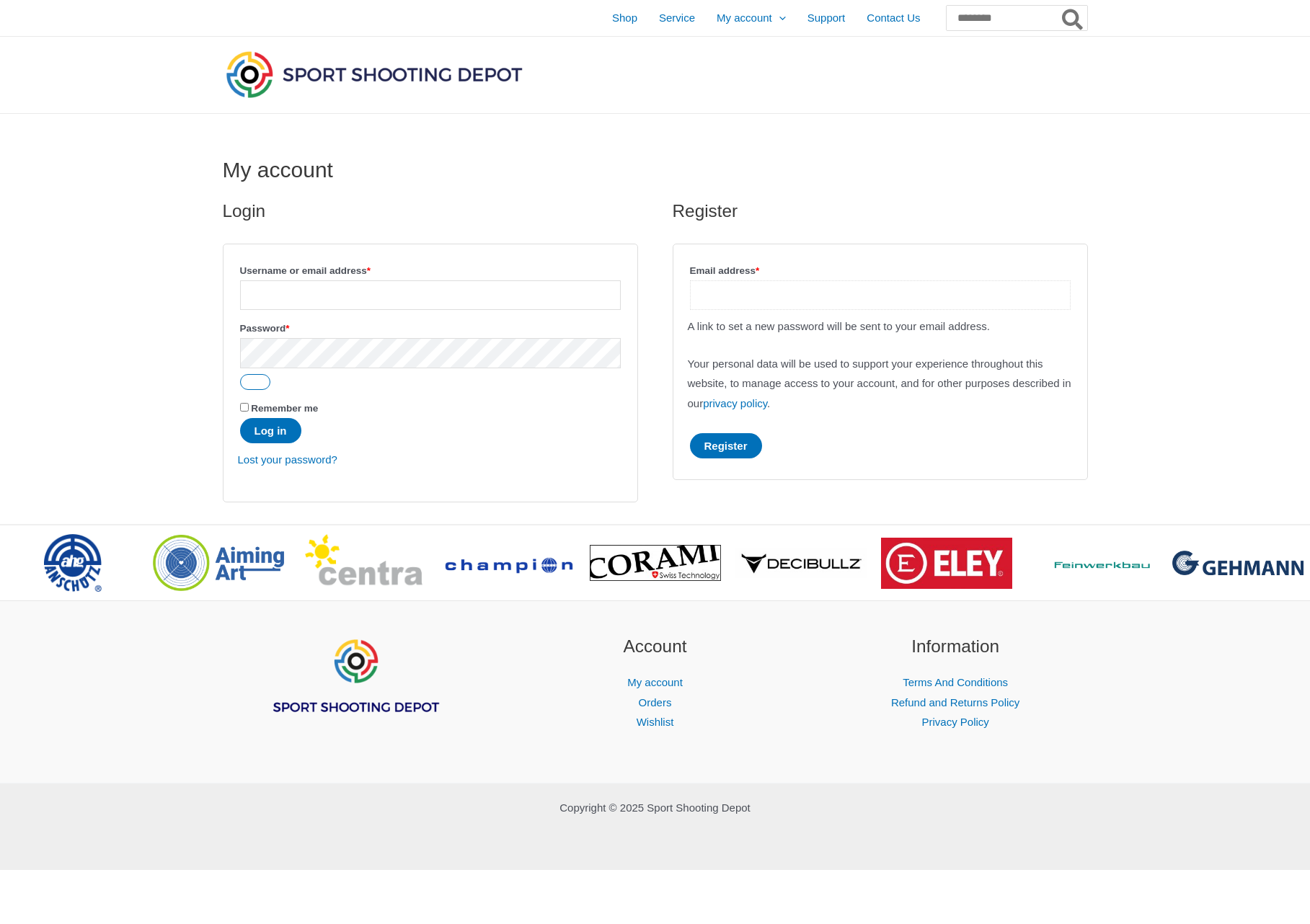
click at [722, 300] on input "Email address * Required" at bounding box center [881, 294] width 381 height 29
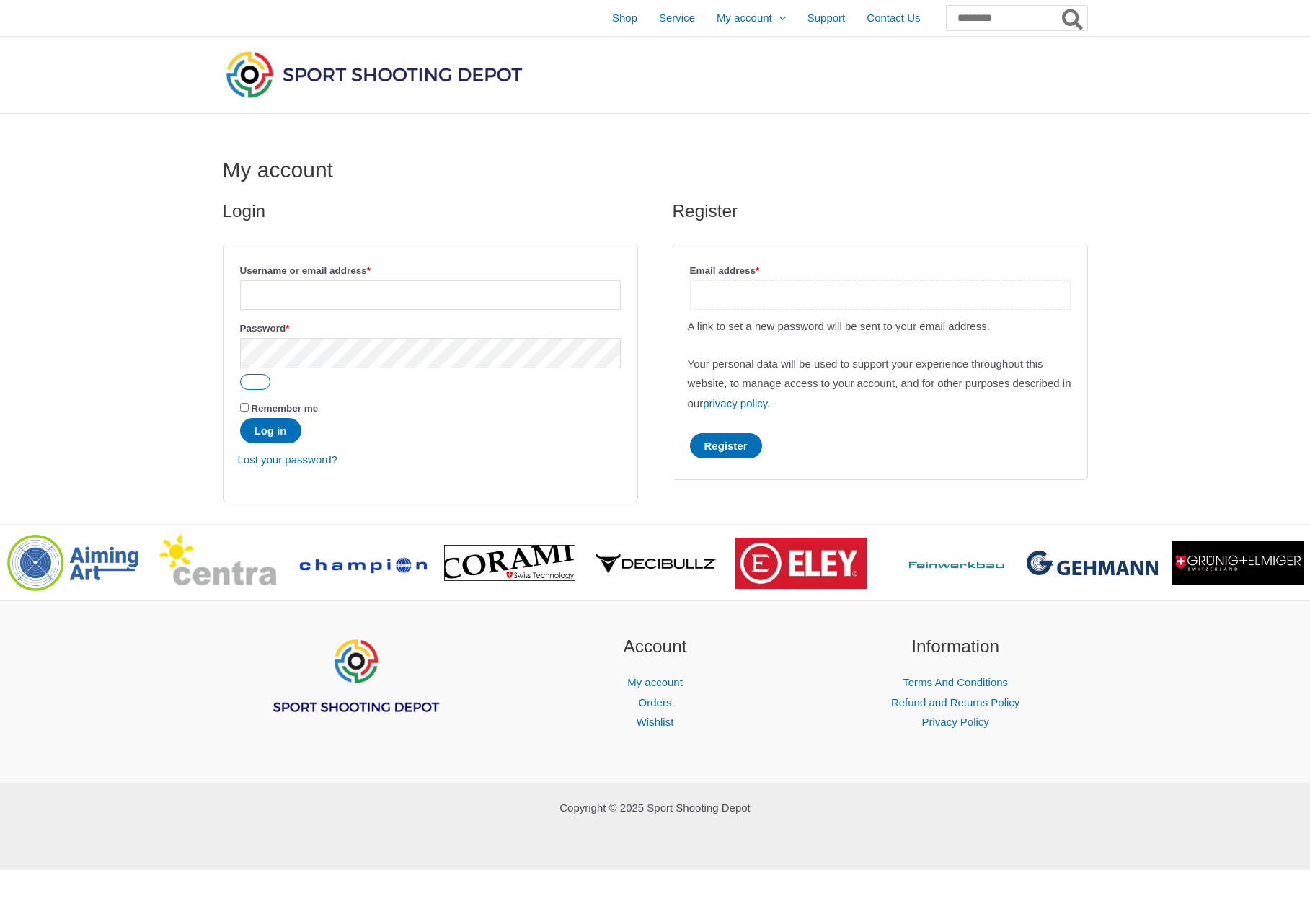
type input "*"
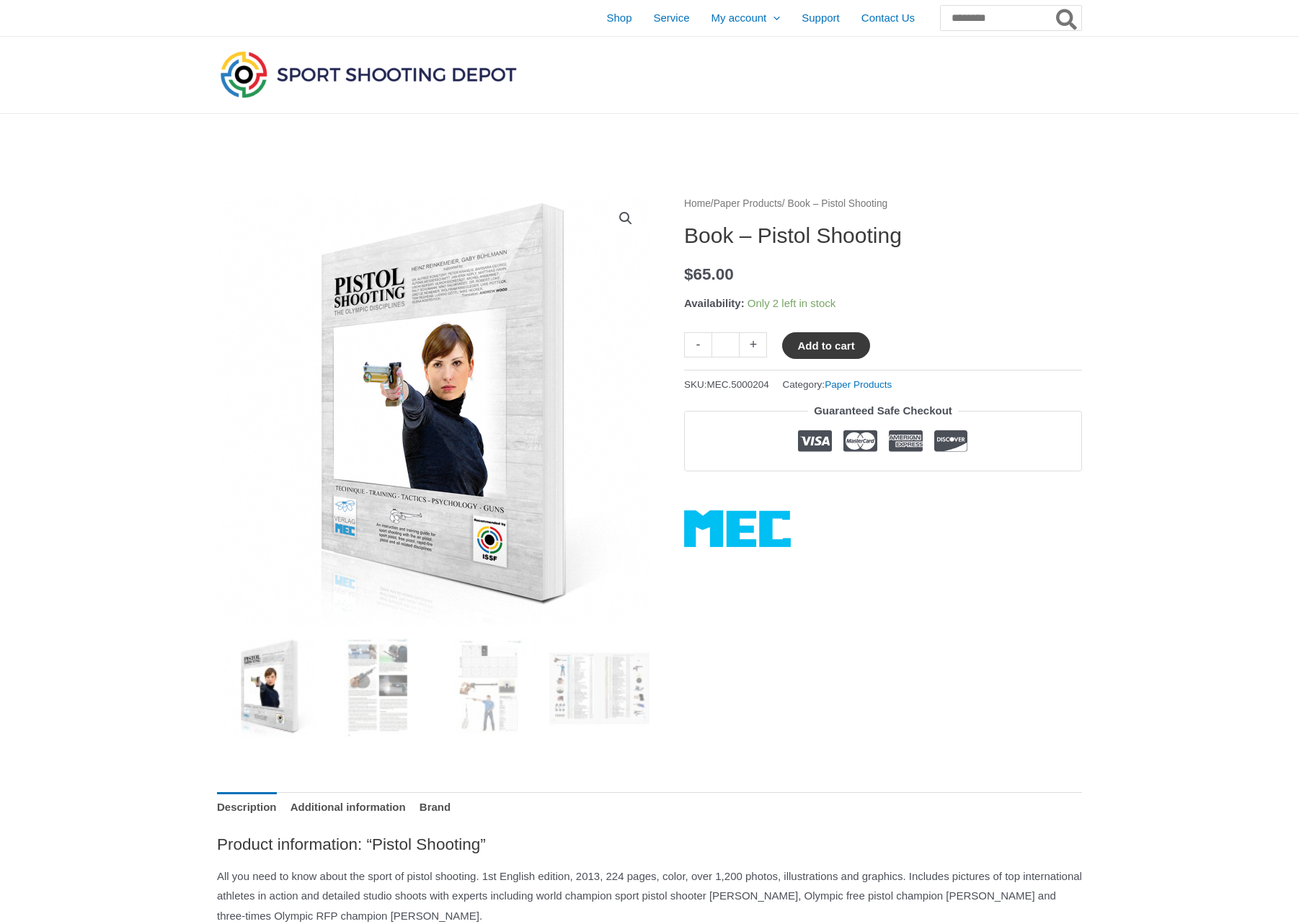
click at [840, 342] on button "Add to cart" at bounding box center [826, 346] width 87 height 27
click at [774, 206] on link "Paper Products" at bounding box center [748, 204] width 68 height 11
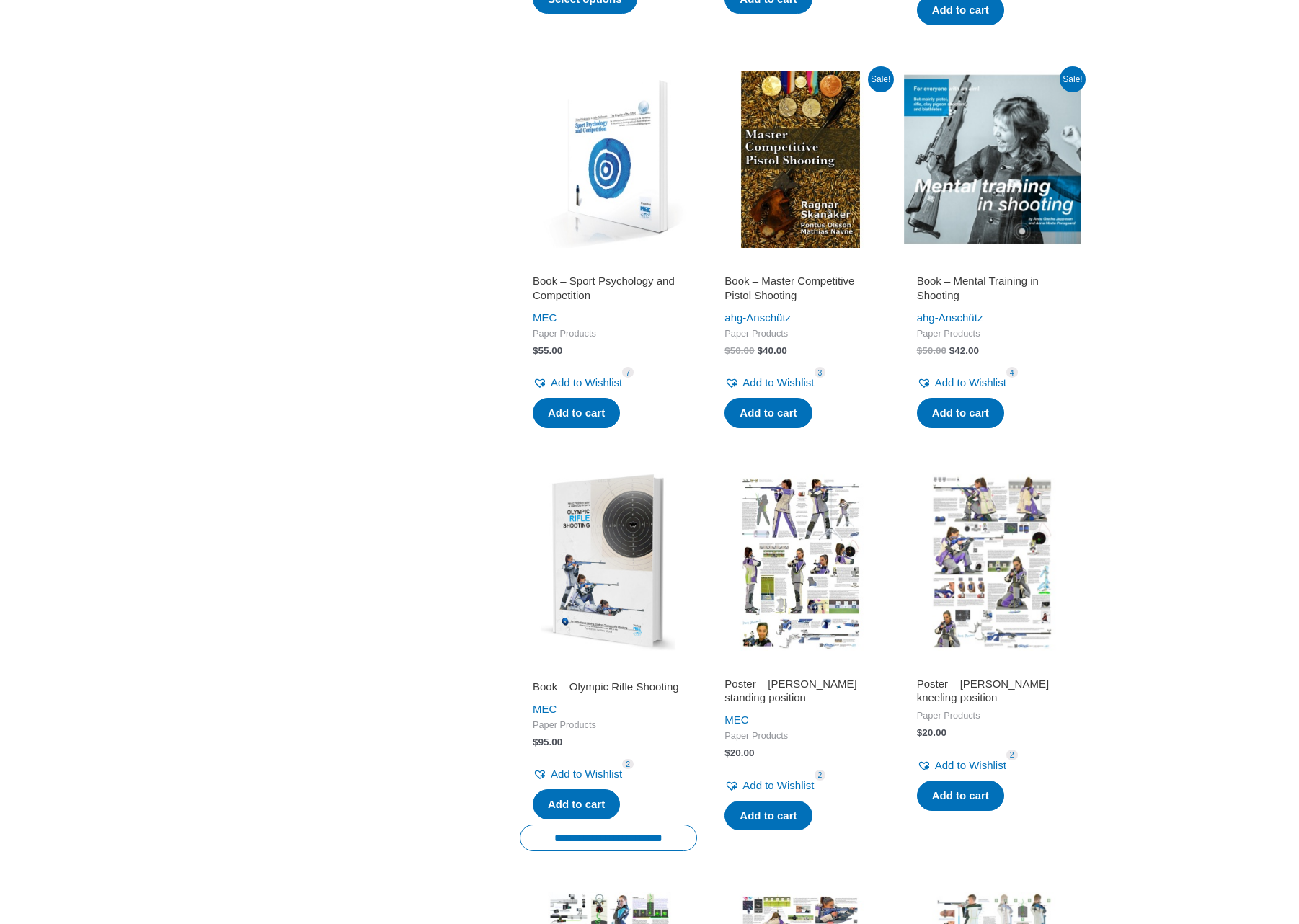
scroll to position [943, 0]
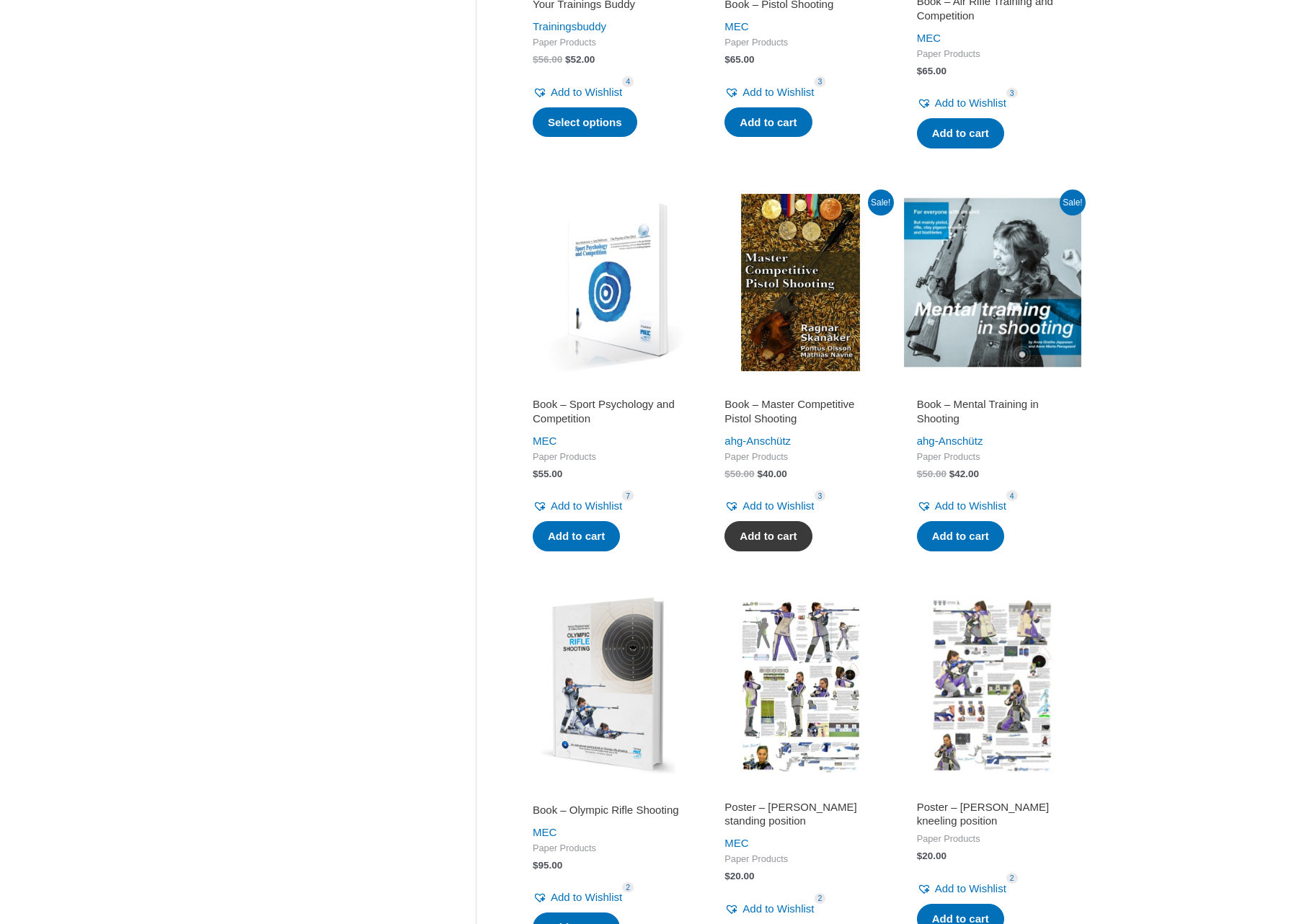
click at [779, 524] on link "Add to cart" at bounding box center [768, 536] width 87 height 30
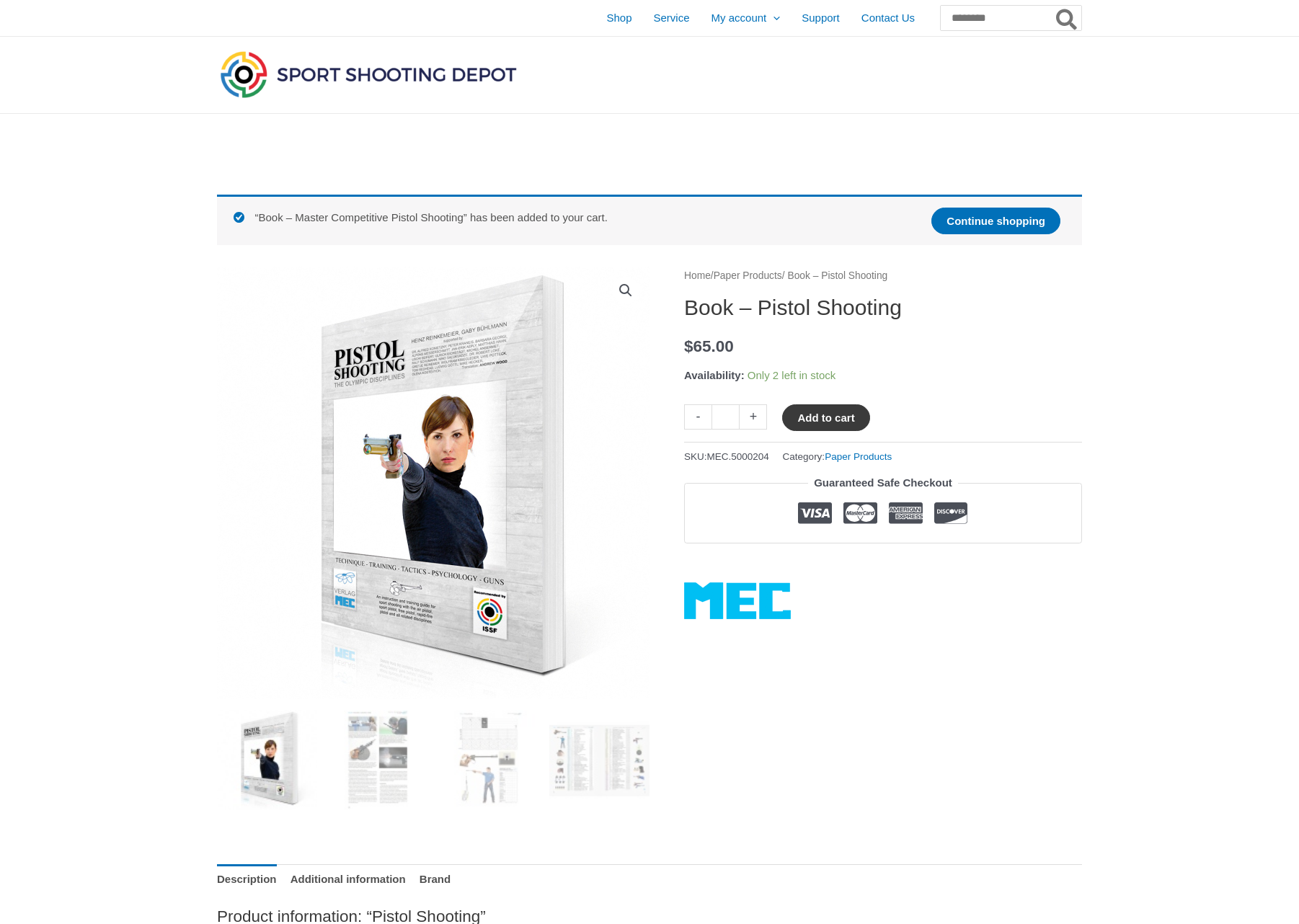
click at [838, 414] on button "Add to cart" at bounding box center [826, 418] width 87 height 27
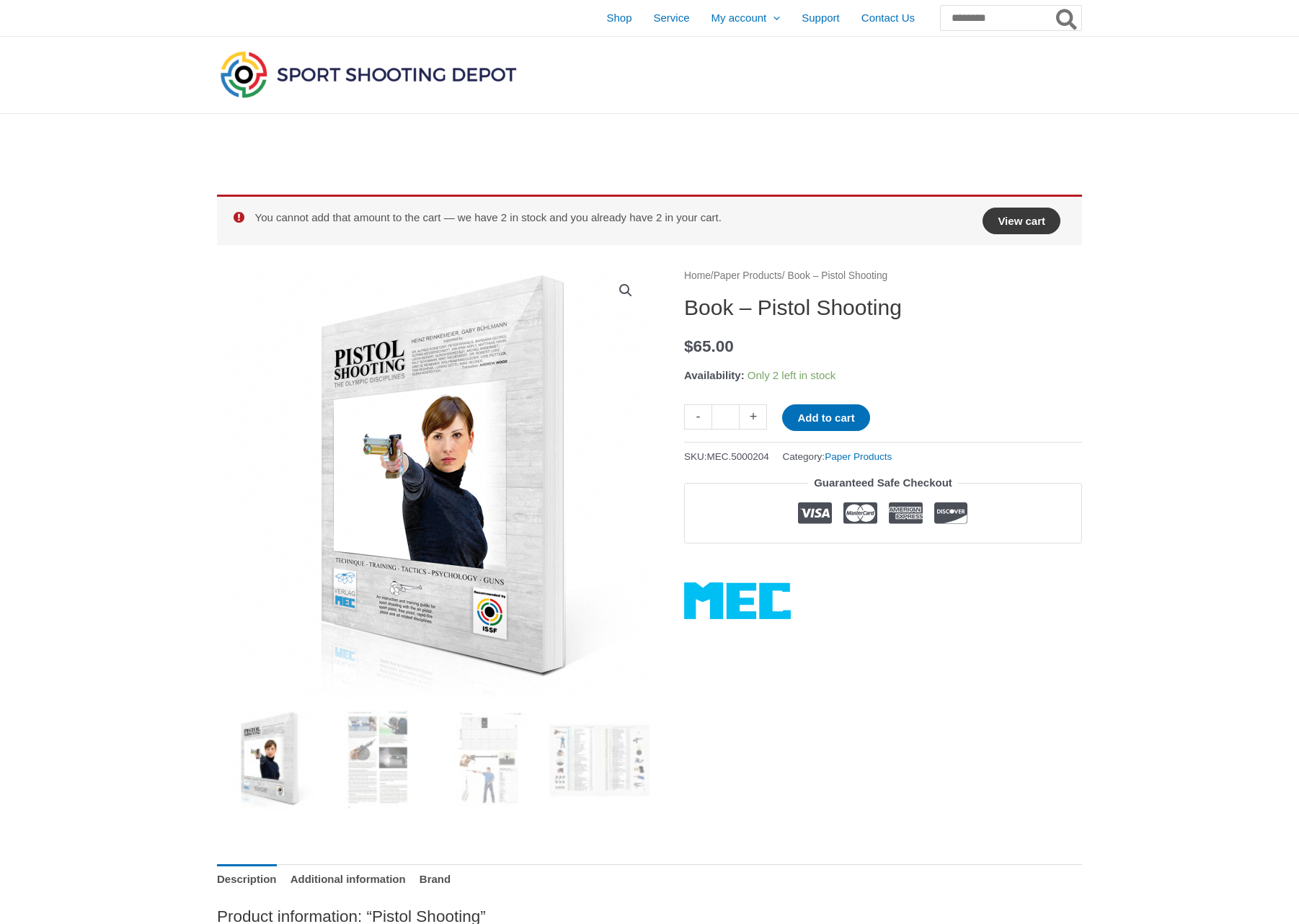
click at [1031, 221] on link "View cart" at bounding box center [1021, 221] width 78 height 27
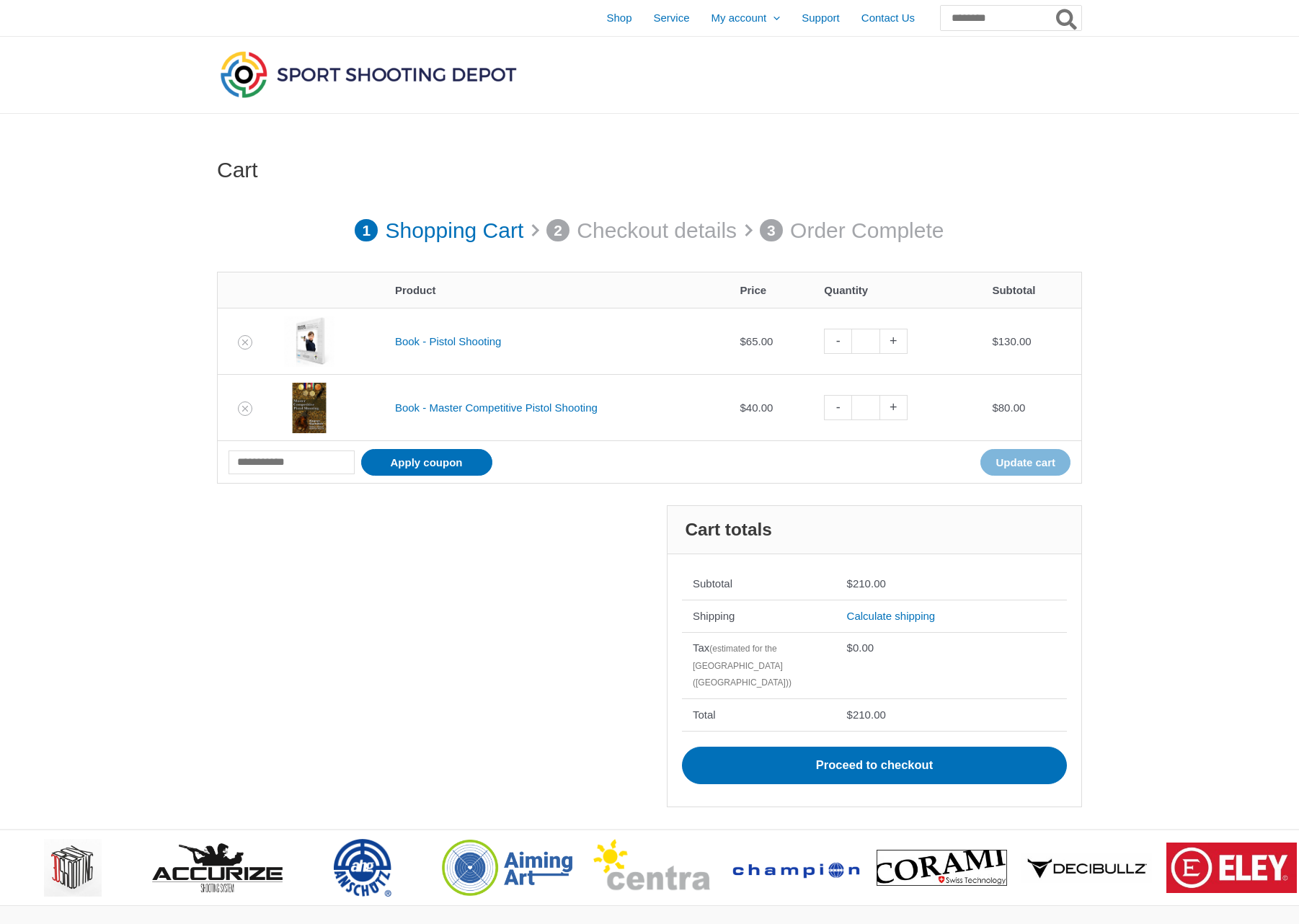
click at [847, 338] on link "-" at bounding box center [838, 341] width 28 height 25
type input "*"
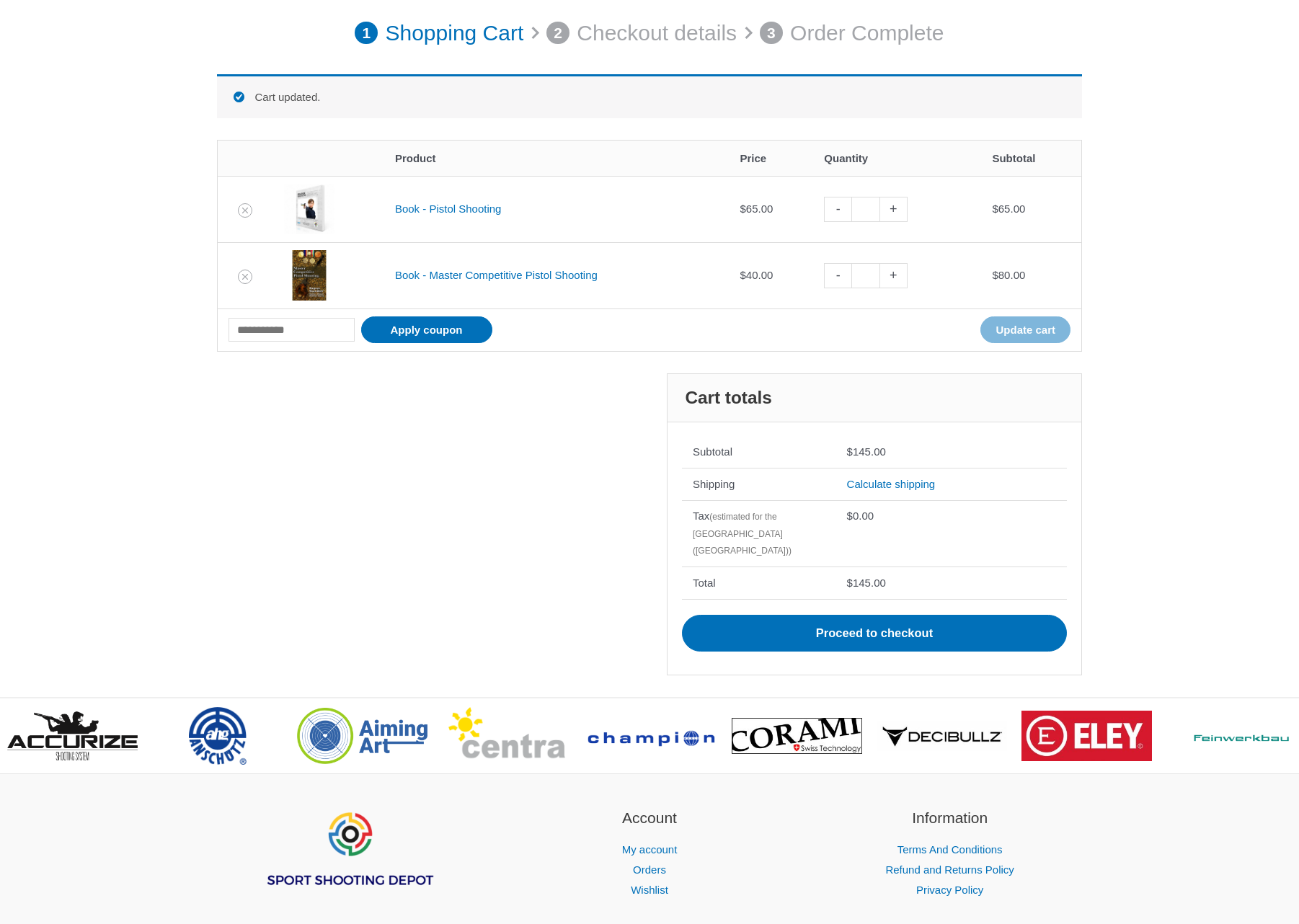
scroll to position [199, 0]
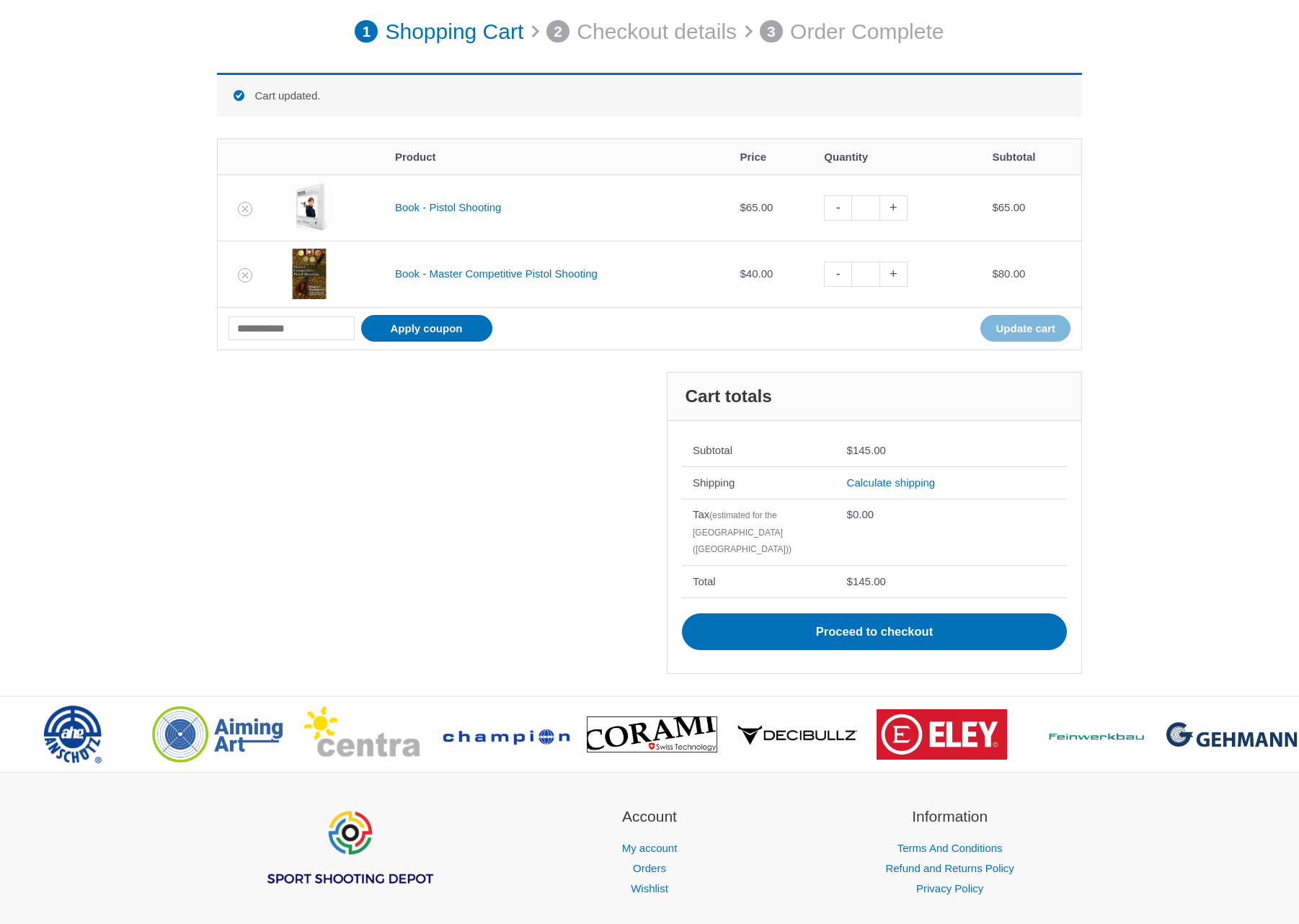
click at [847, 273] on link "-" at bounding box center [838, 274] width 28 height 25
type input "*"
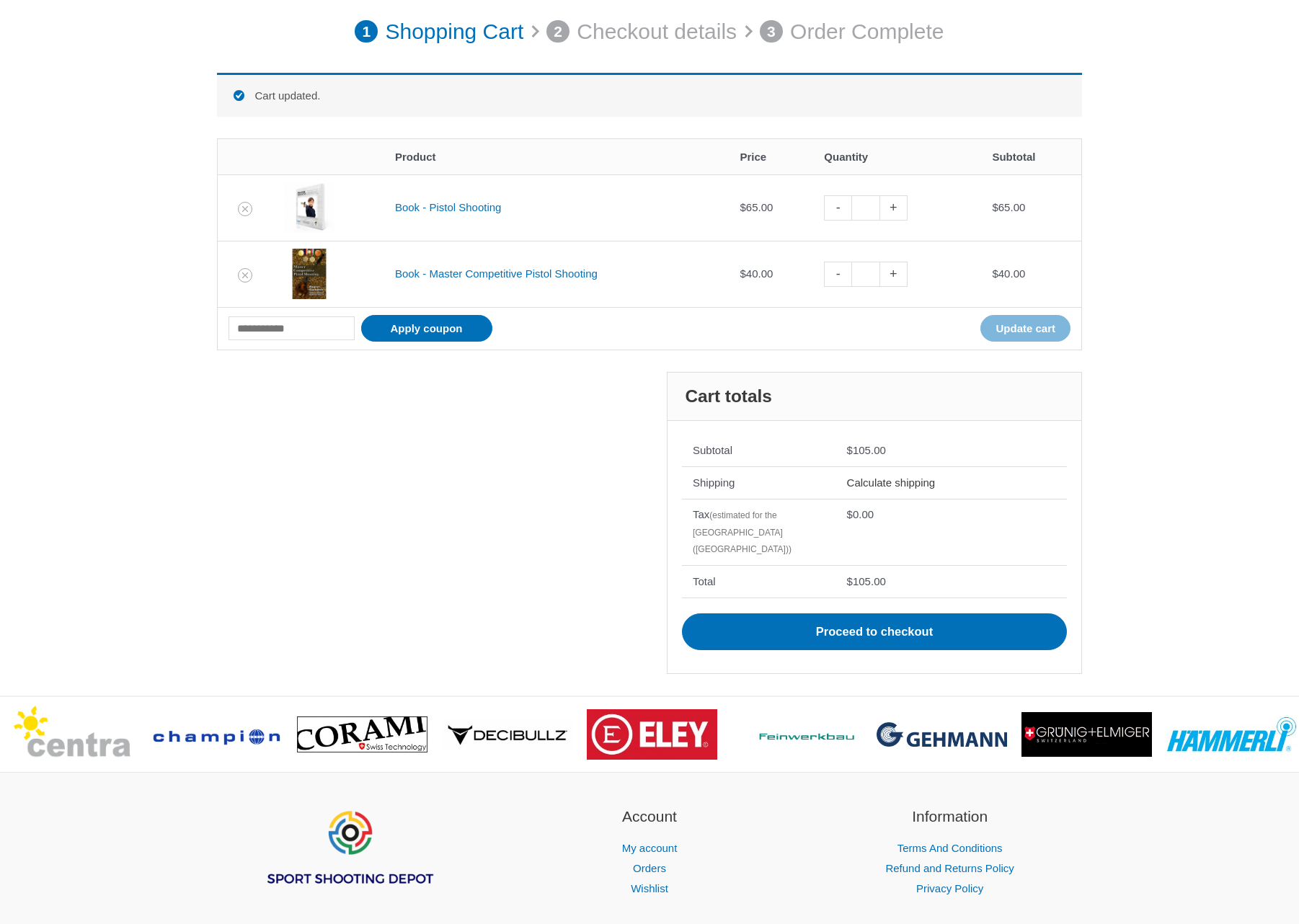
click at [895, 481] on link "Calculate shipping" at bounding box center [892, 482] width 89 height 12
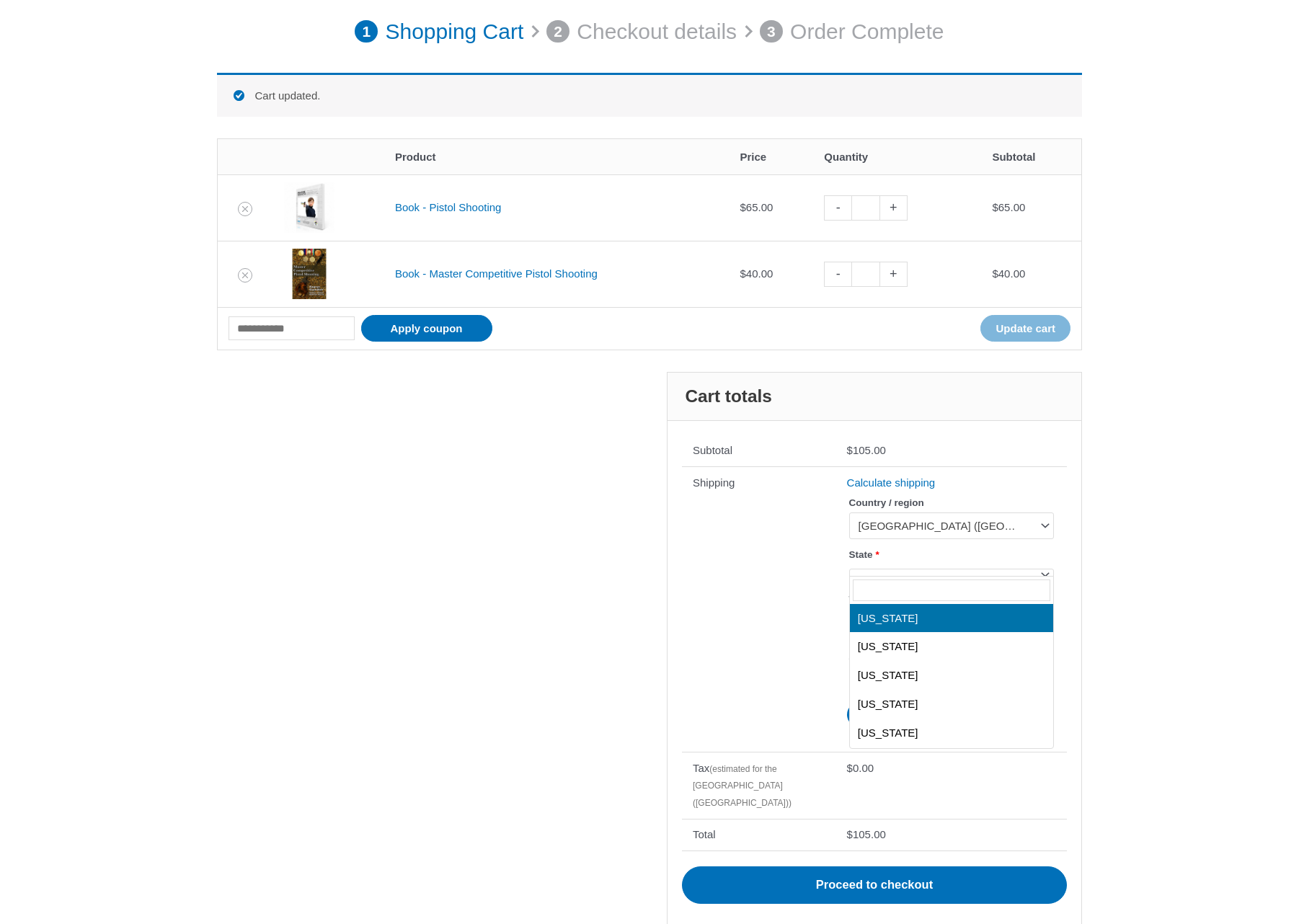
click at [1045, 571] on span at bounding box center [1045, 573] width 19 height 19
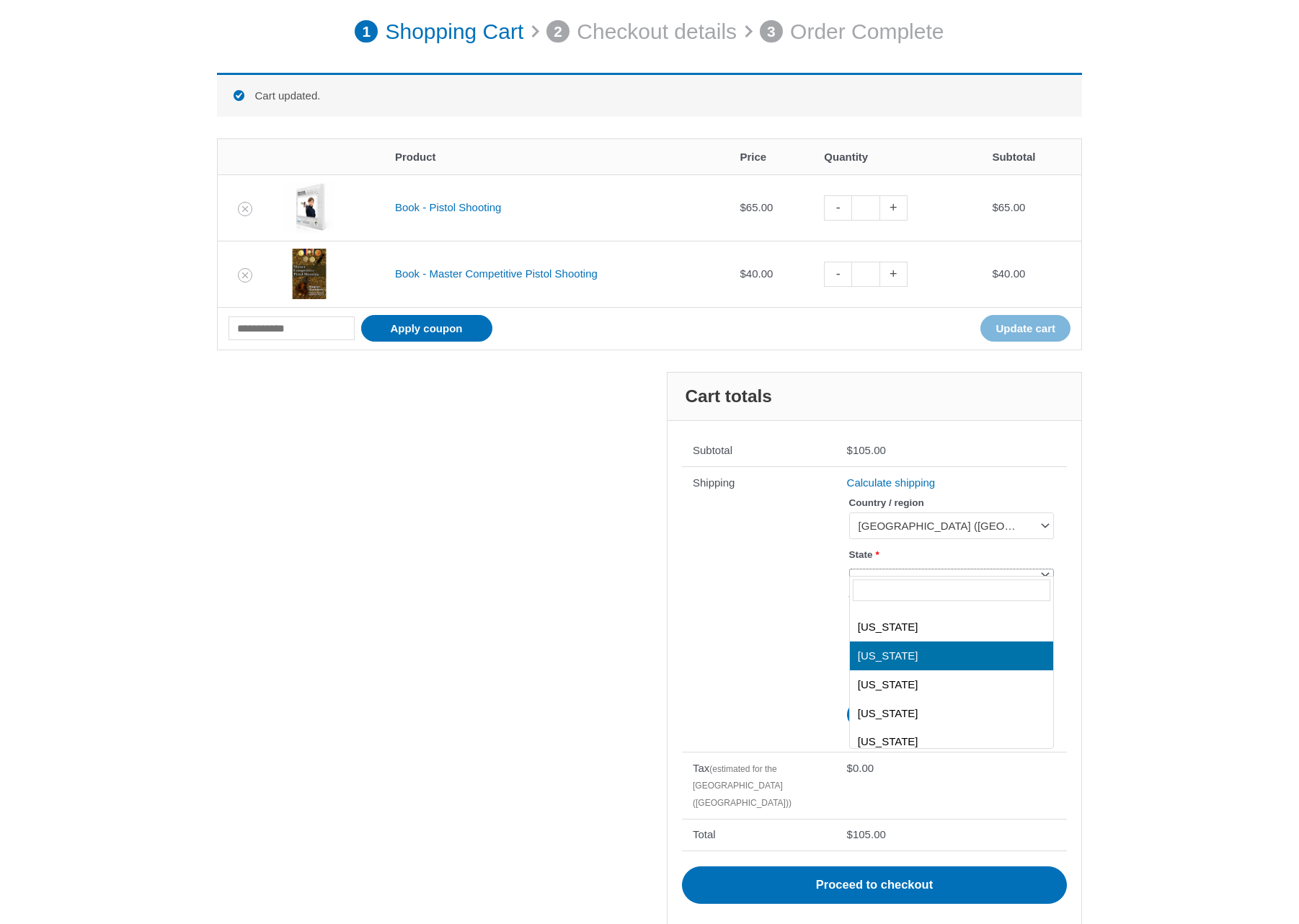
select select "**"
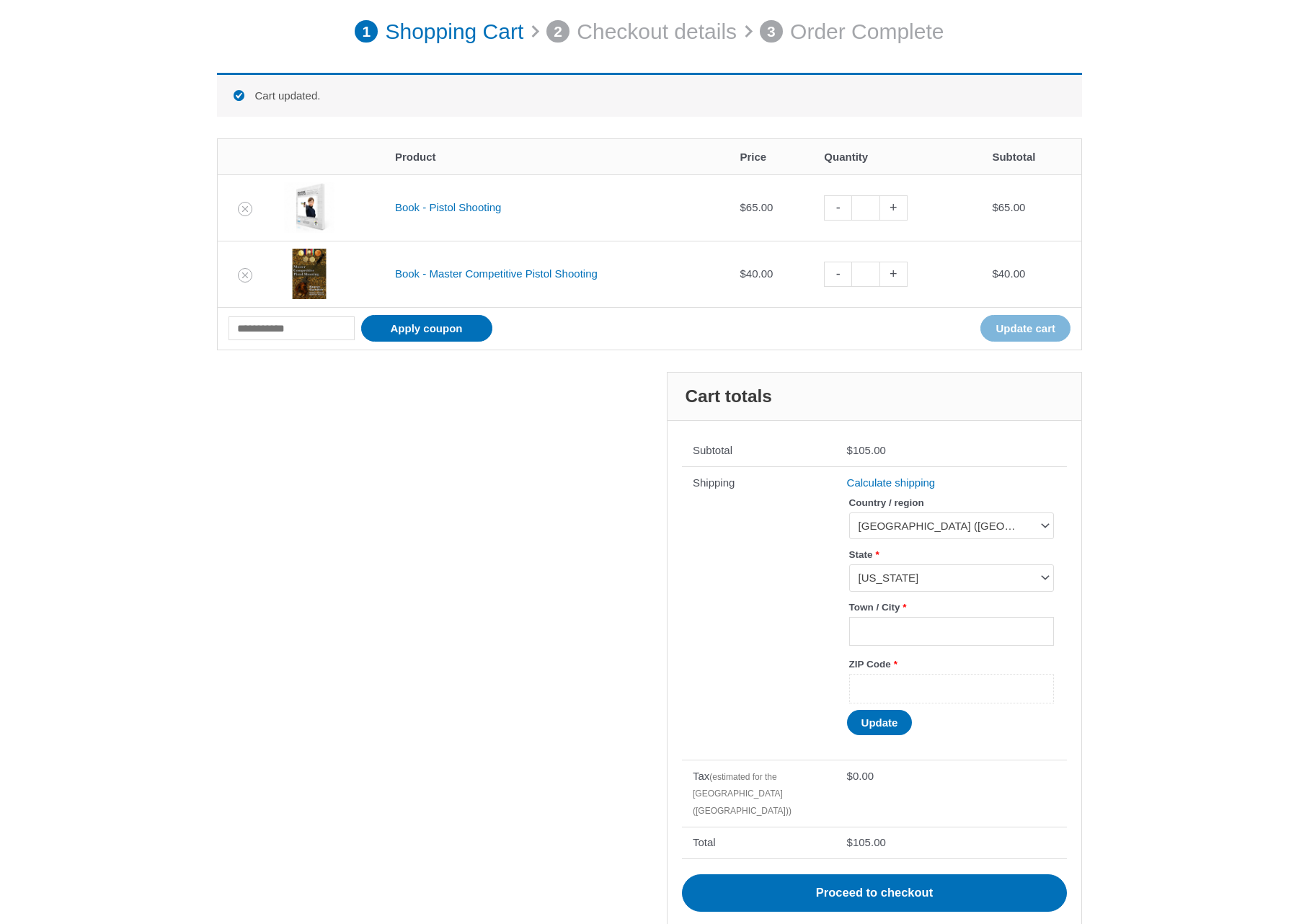
click at [955, 695] on input "ZIP Code *" at bounding box center [951, 688] width 205 height 29
type input "*****"
click at [864, 636] on input "Town / City *" at bounding box center [951, 631] width 205 height 29
type input "*******"
click at [885, 715] on button "Update" at bounding box center [880, 723] width 66 height 25
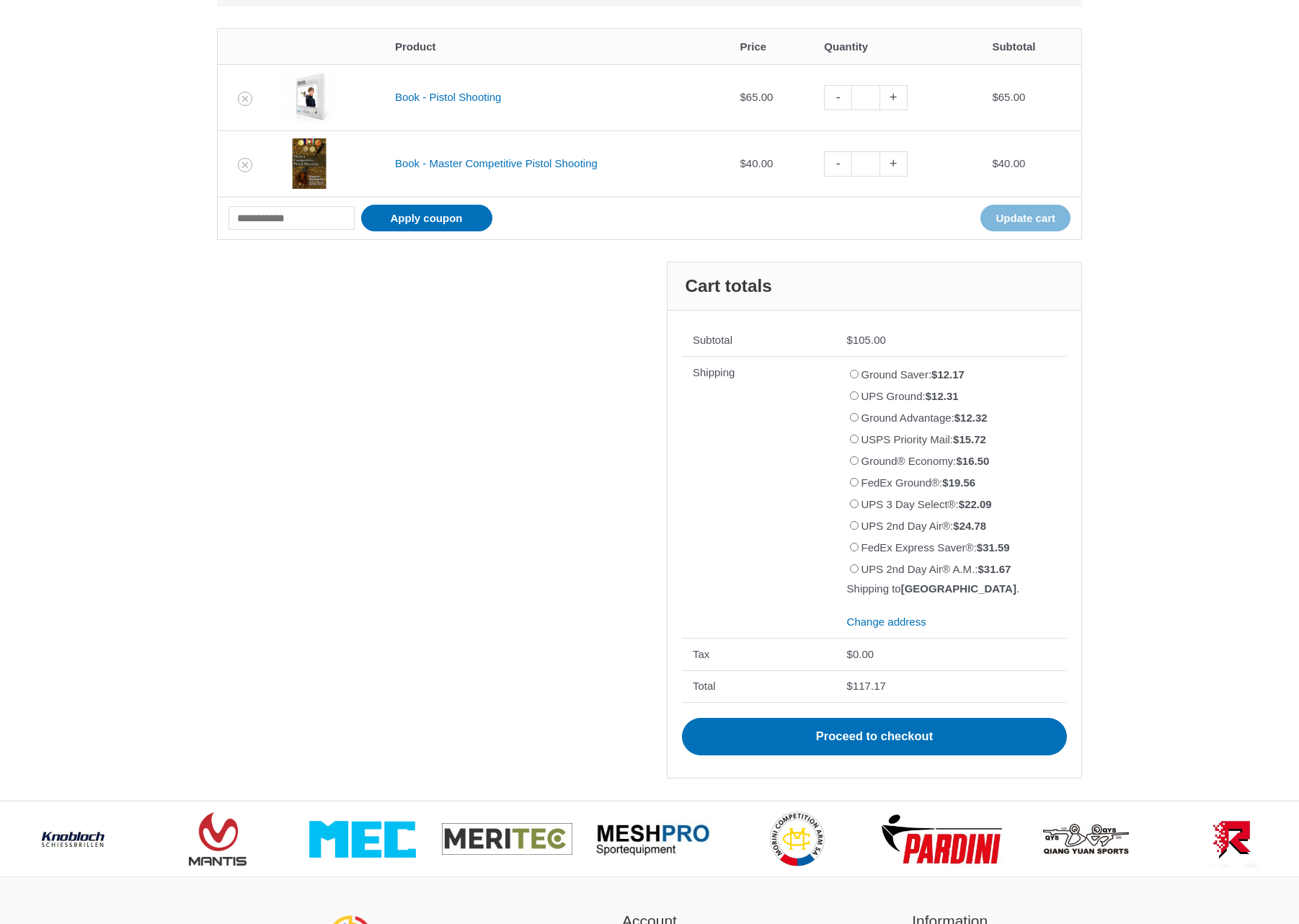
scroll to position [404, 0]
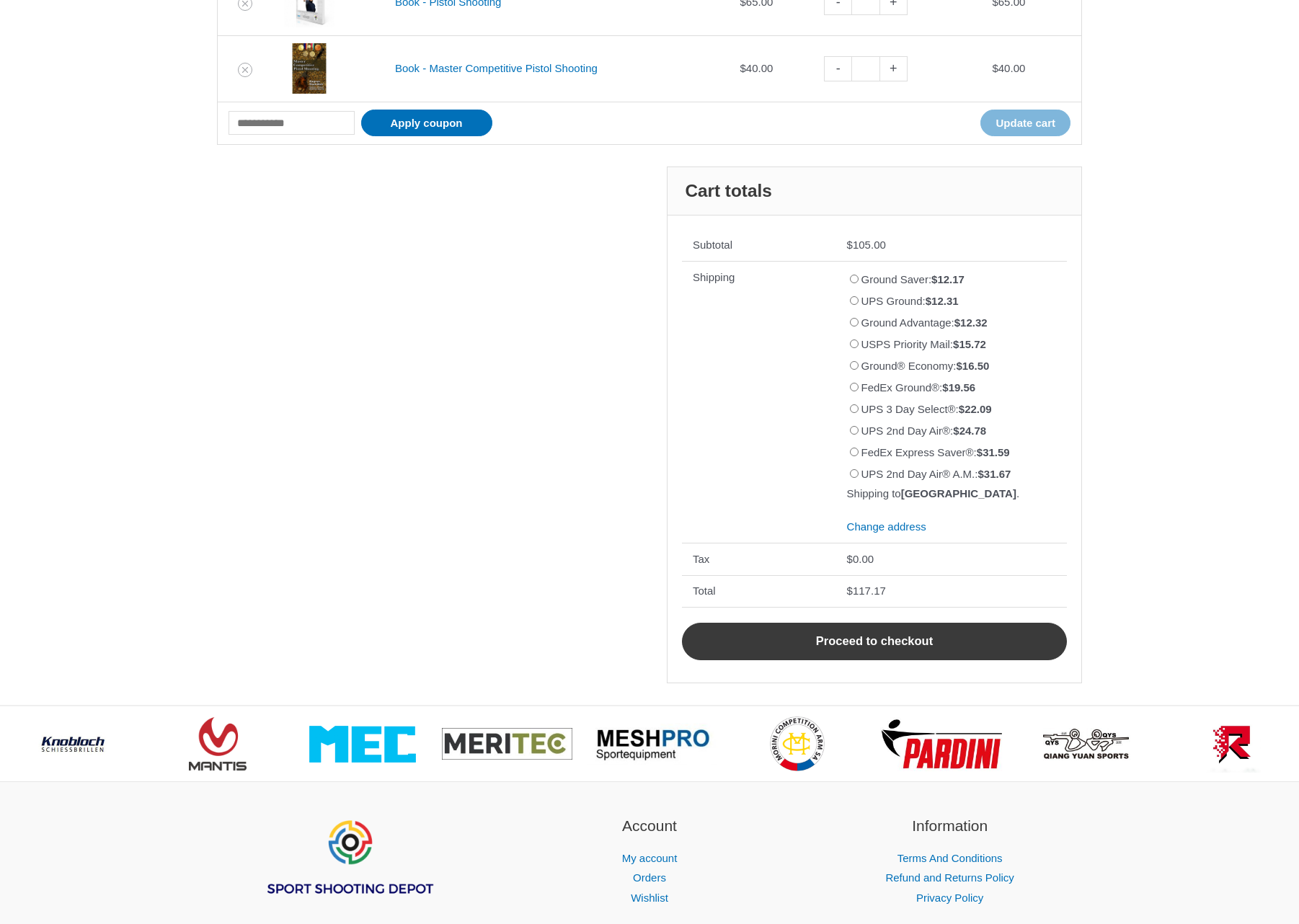
click at [894, 634] on link "Proceed to checkout" at bounding box center [874, 641] width 385 height 37
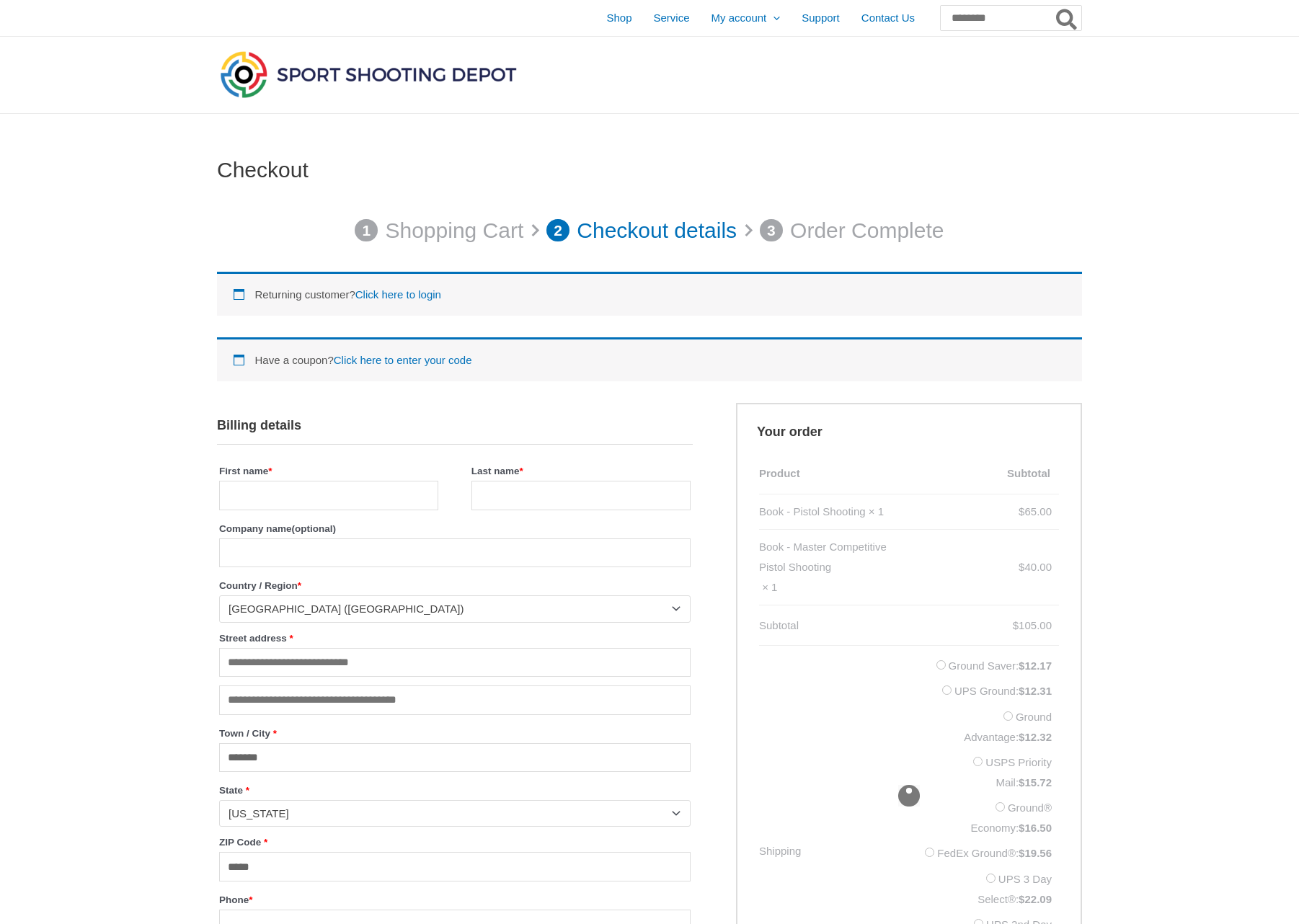
select select "**"
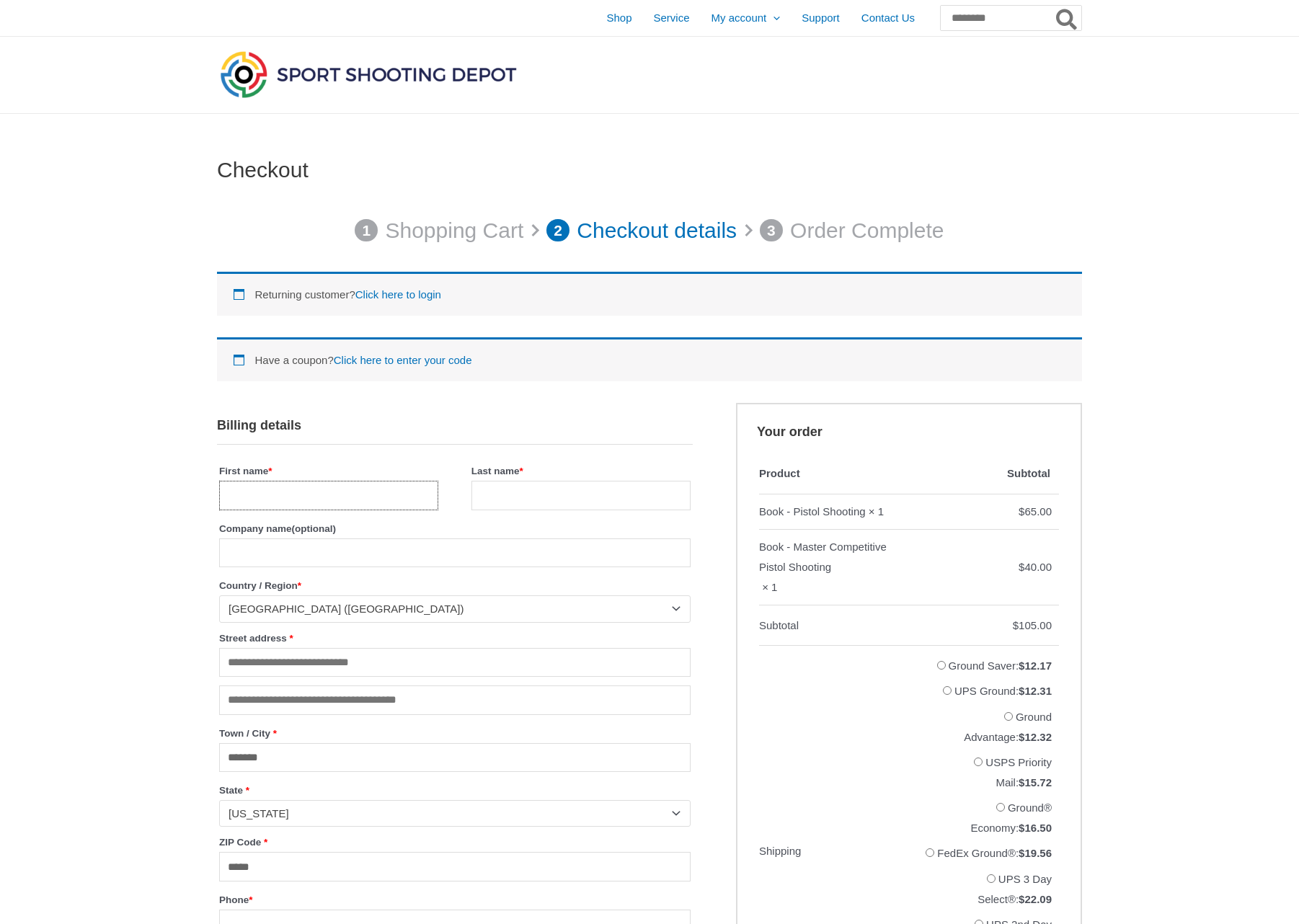
click at [288, 497] on input "First name *" at bounding box center [329, 495] width 219 height 29
type input "****"
type input "**"
type input "**********"
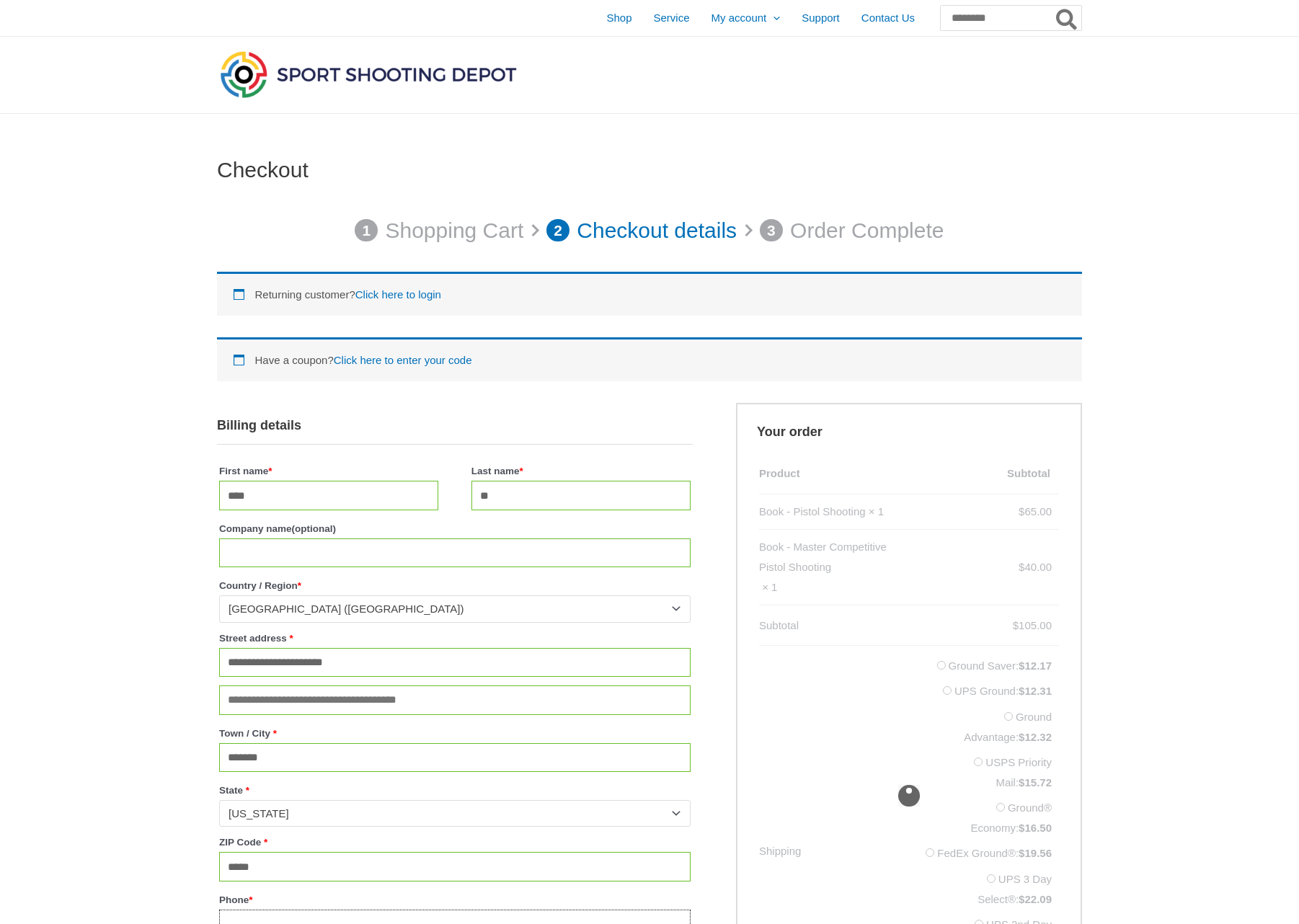
scroll to position [469, 0]
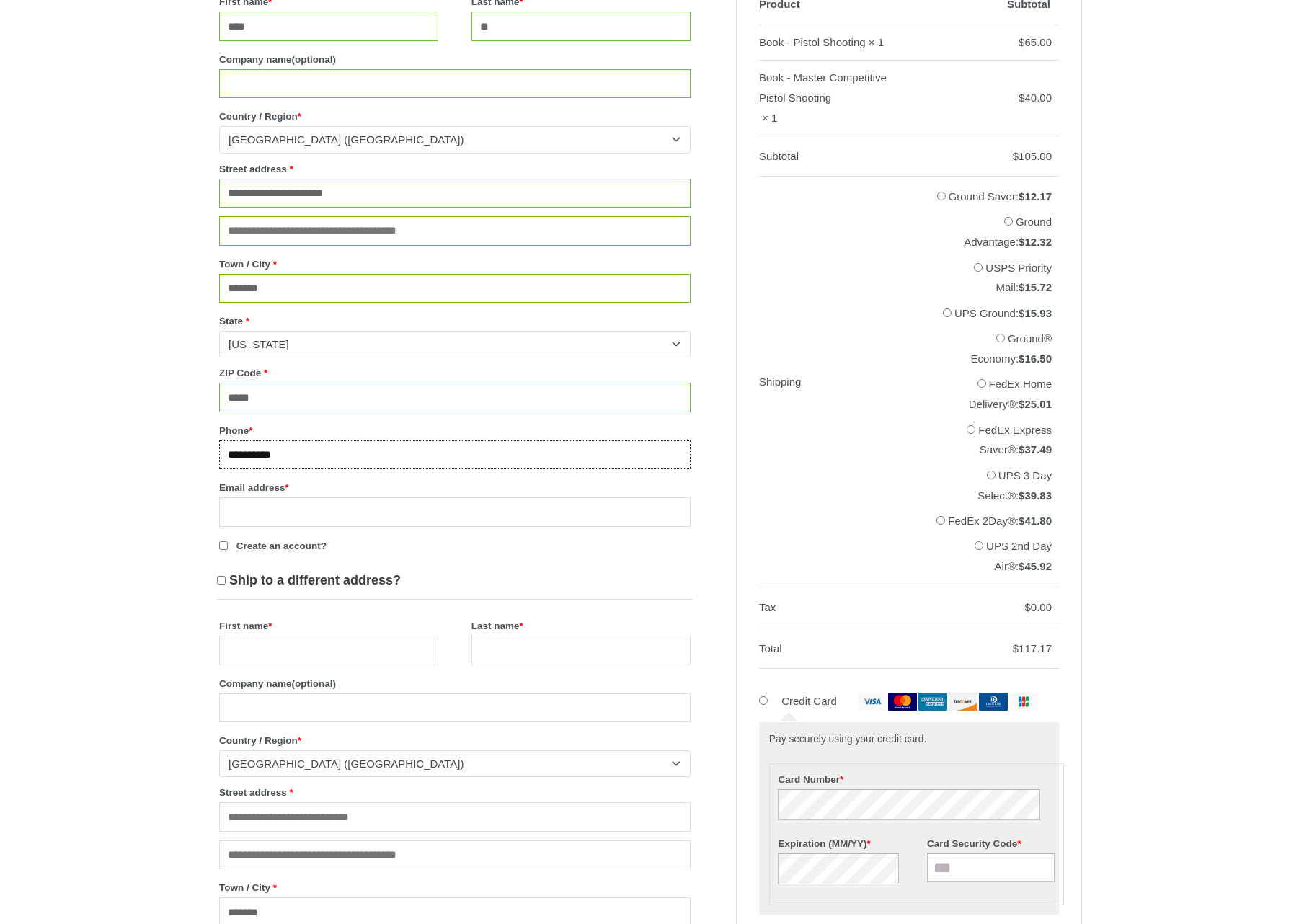
type input "**********"
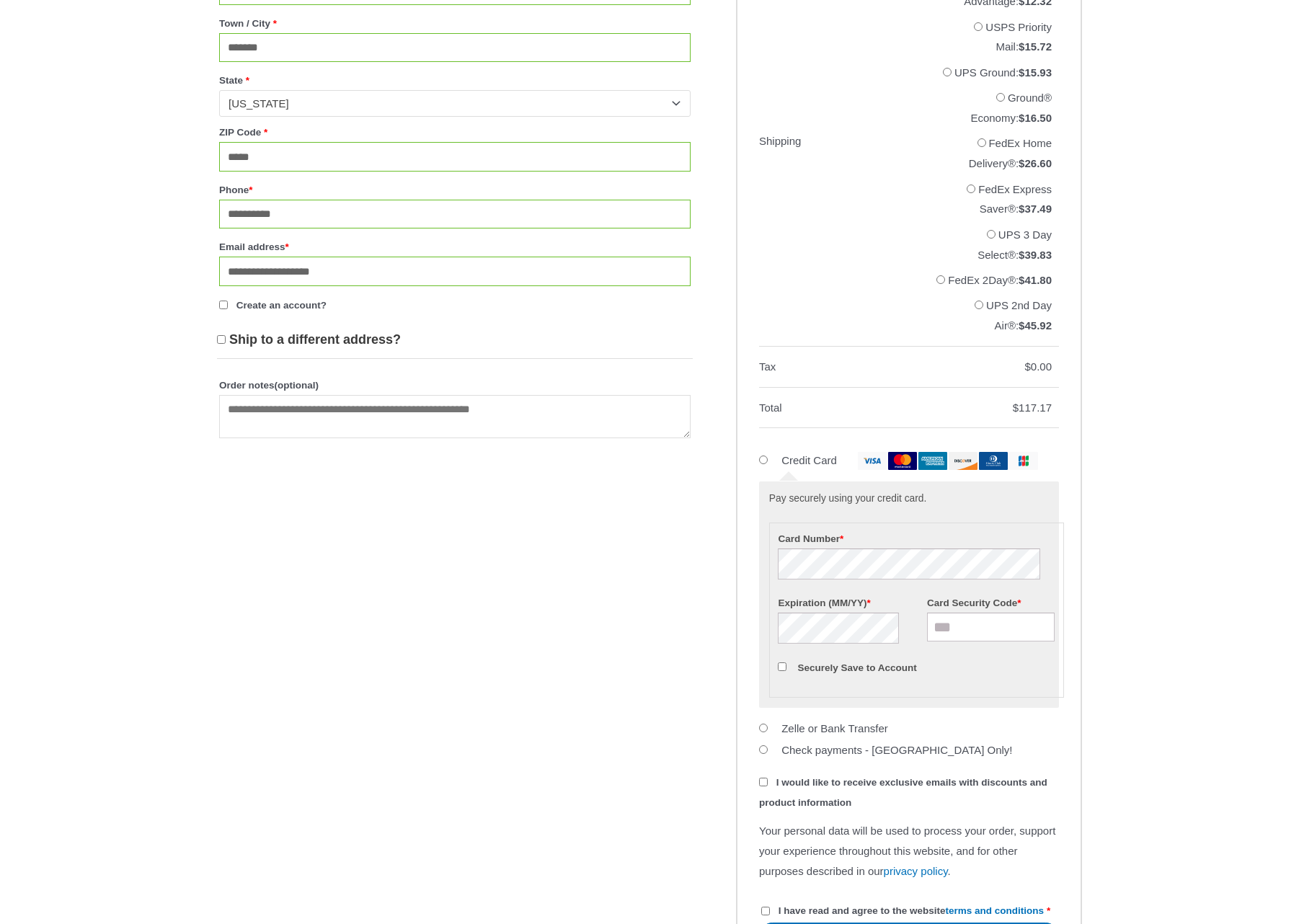
scroll to position [990, 0]
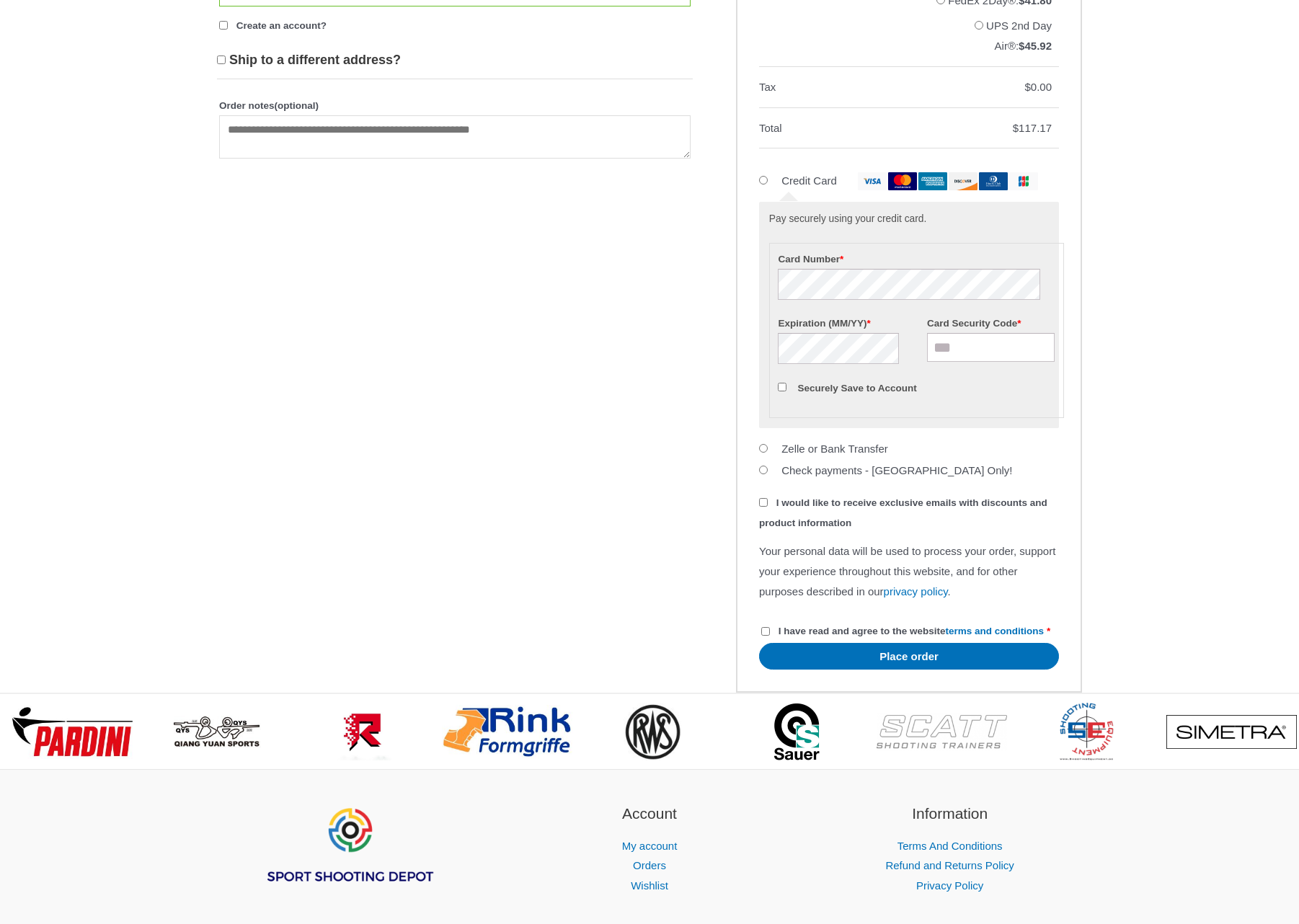
click at [616, 621] on form "**********" at bounding box center [649, 53] width 865 height 1280
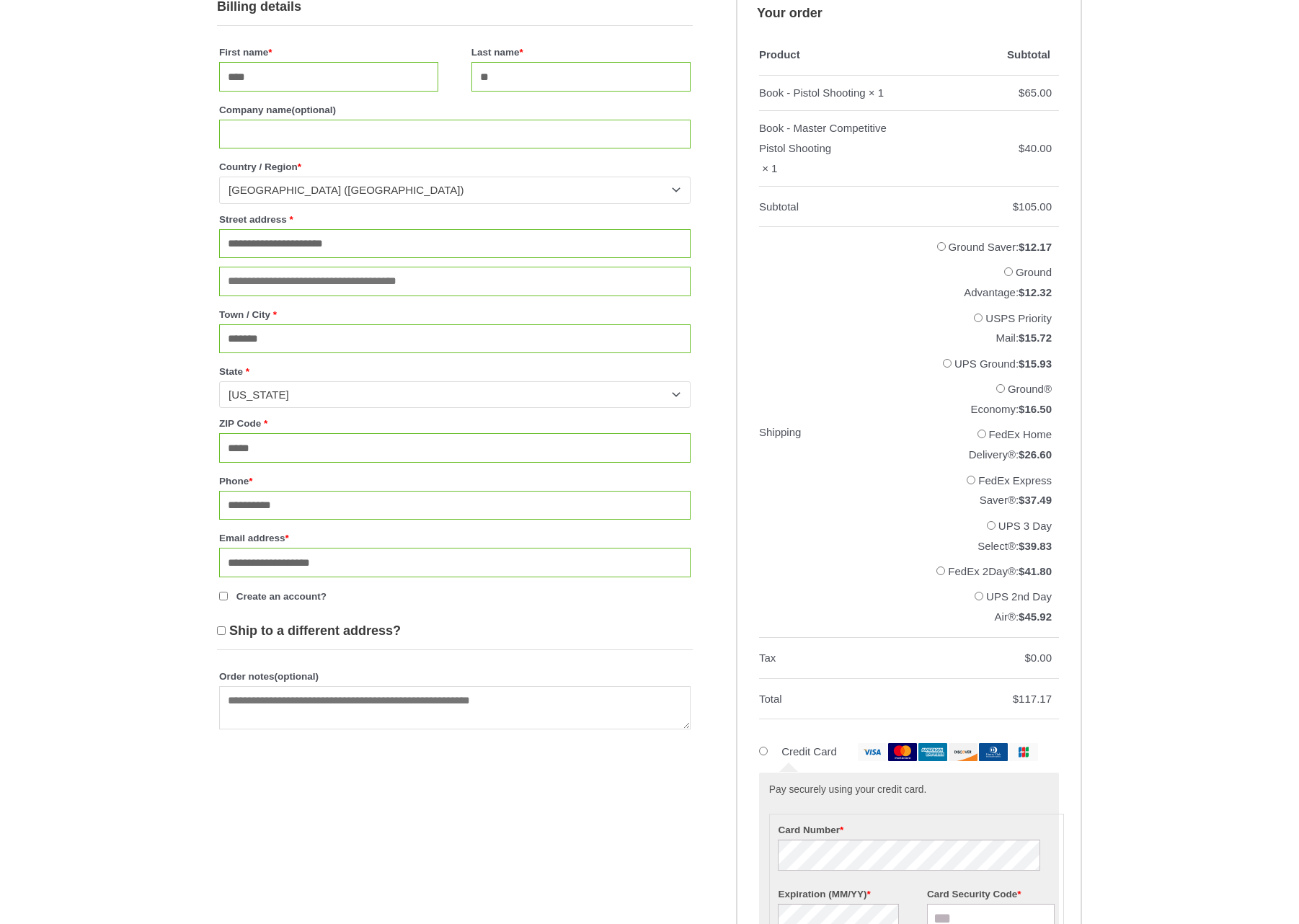
scroll to position [551, 0]
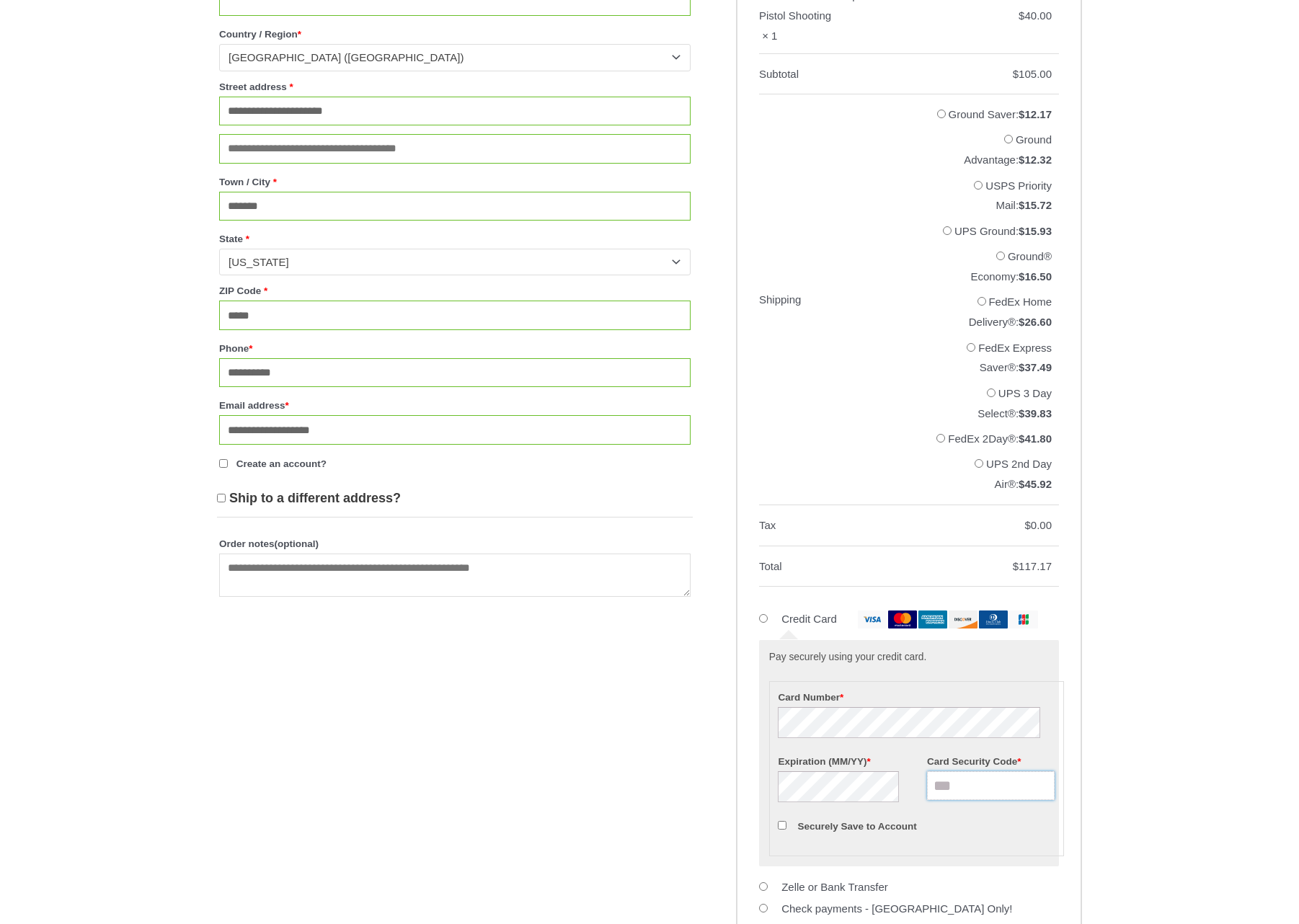
type input "****"
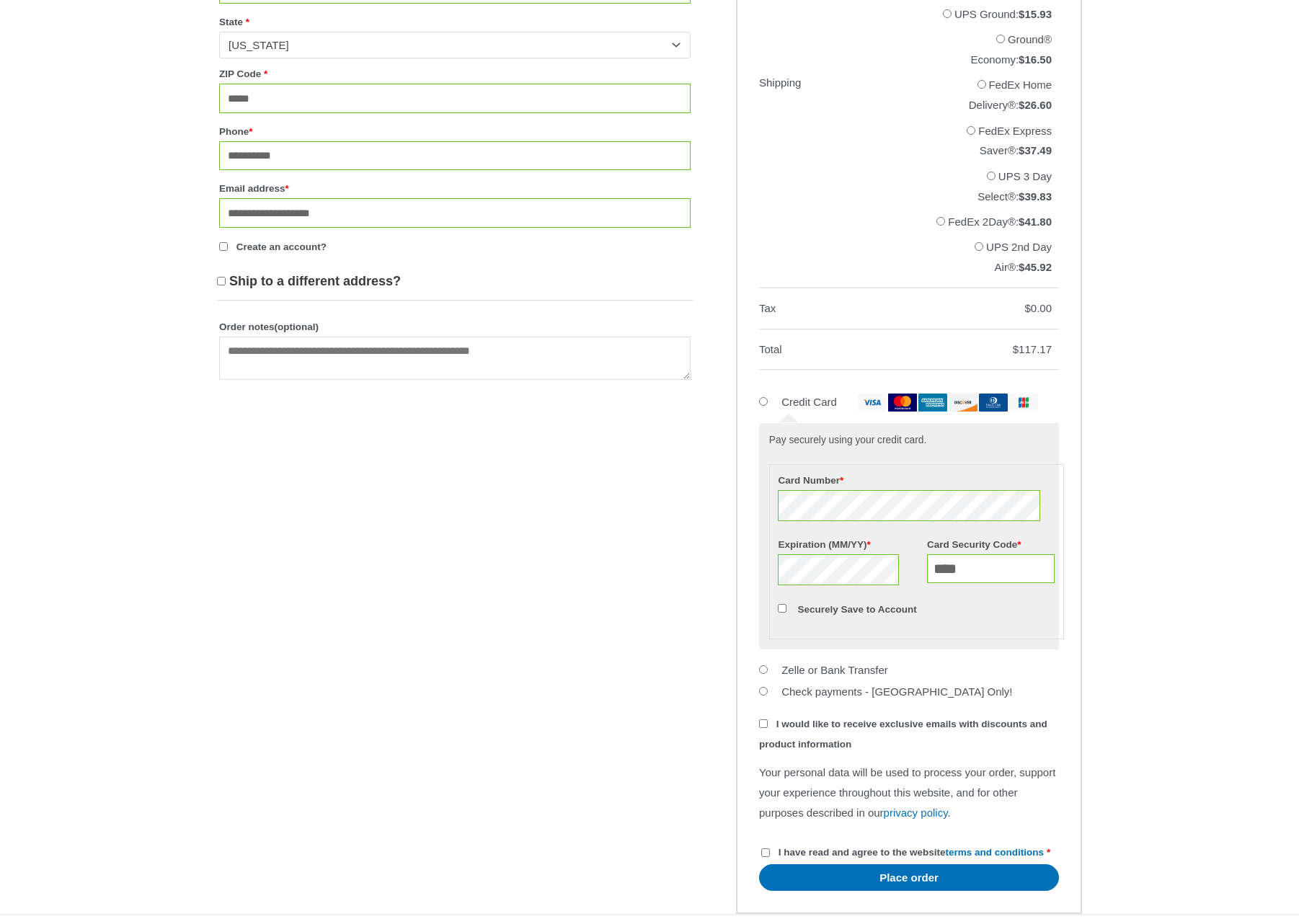
scroll to position [1033, 0]
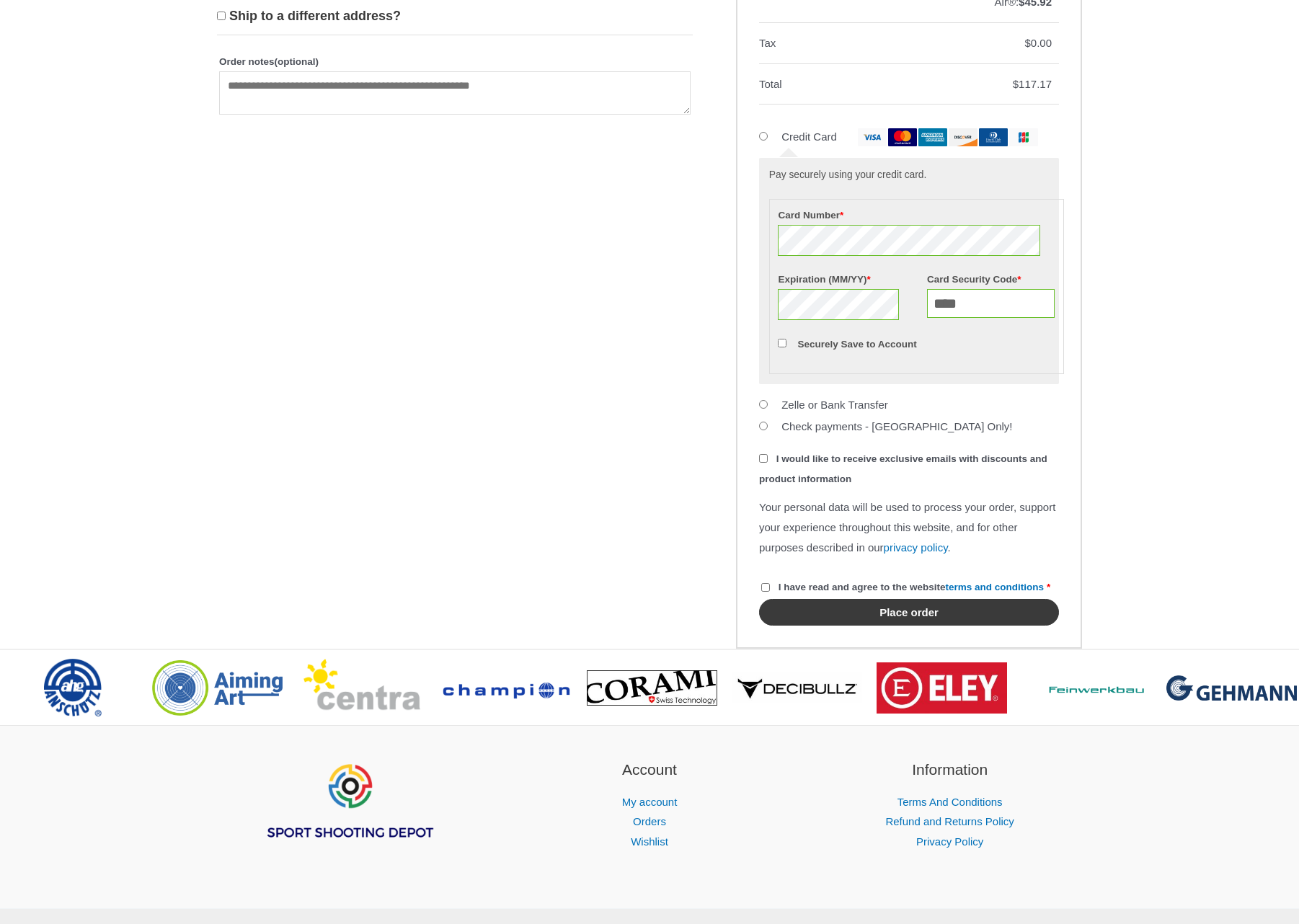
click at [912, 626] on button "Place order" at bounding box center [909, 612] width 300 height 27
